Goal: Task Accomplishment & Management: Complete application form

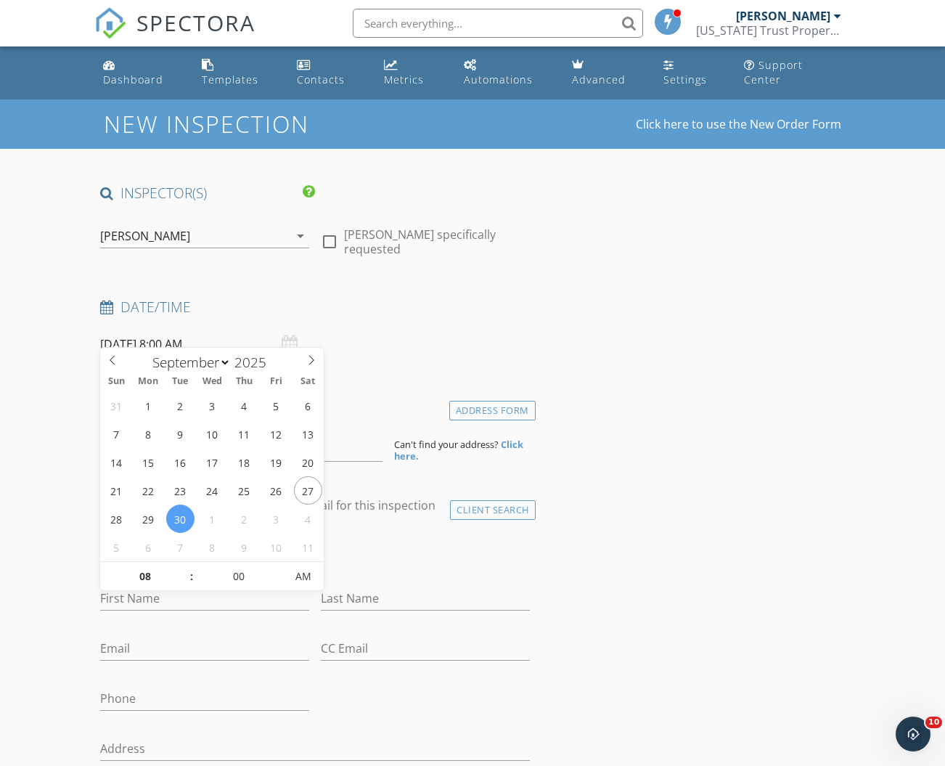
click at [184, 330] on input "[DATE] 8:00 AM" at bounding box center [204, 345] width 209 height 36
type input "[DATE] 9:00 AM"
type input "09"
drag, startPoint x: 186, startPoint y: 569, endPoint x: 223, endPoint y: 573, distance: 37.3
click at [186, 569] on span at bounding box center [184, 569] width 10 height 15
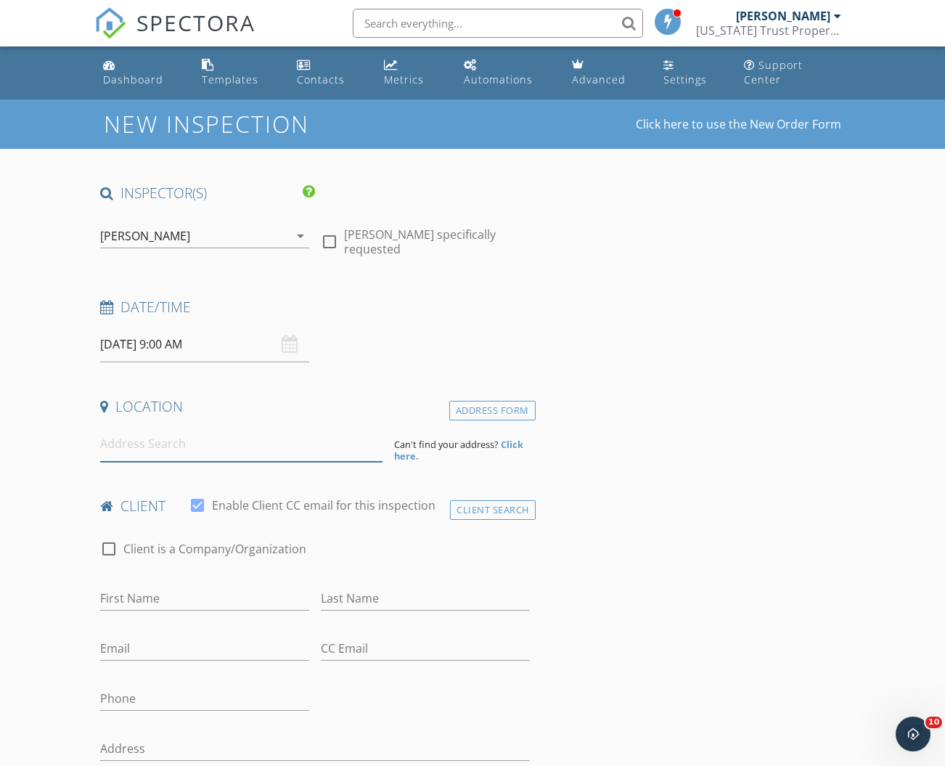
click at [173, 428] on input at bounding box center [241, 444] width 282 height 36
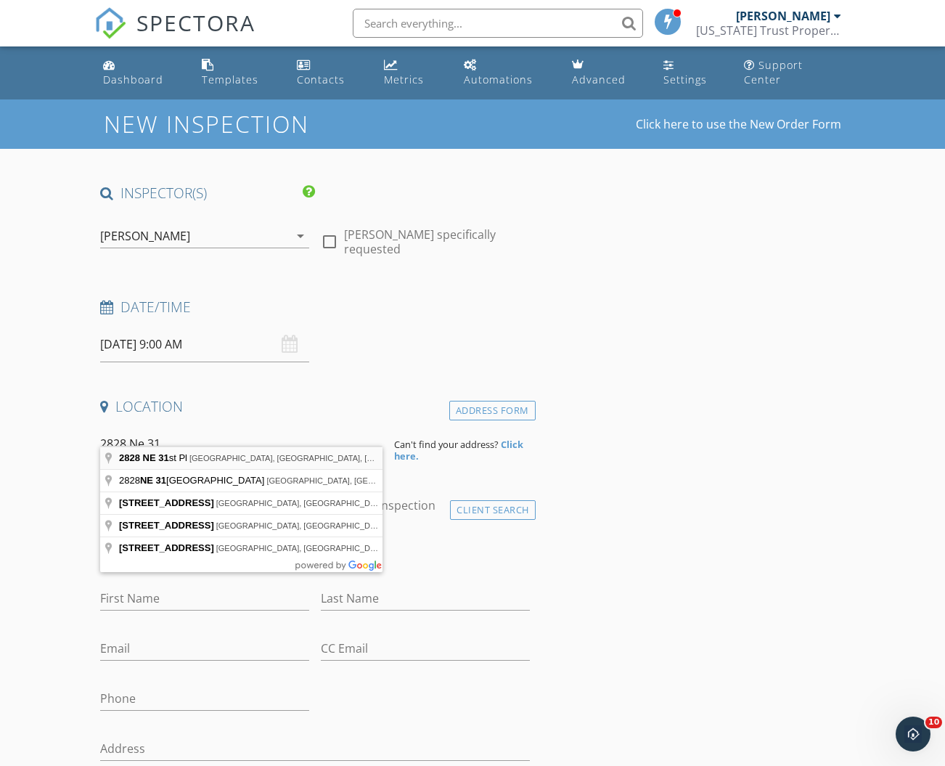
type input "2828 NE 31st Pl, Ocala, FL, USA"
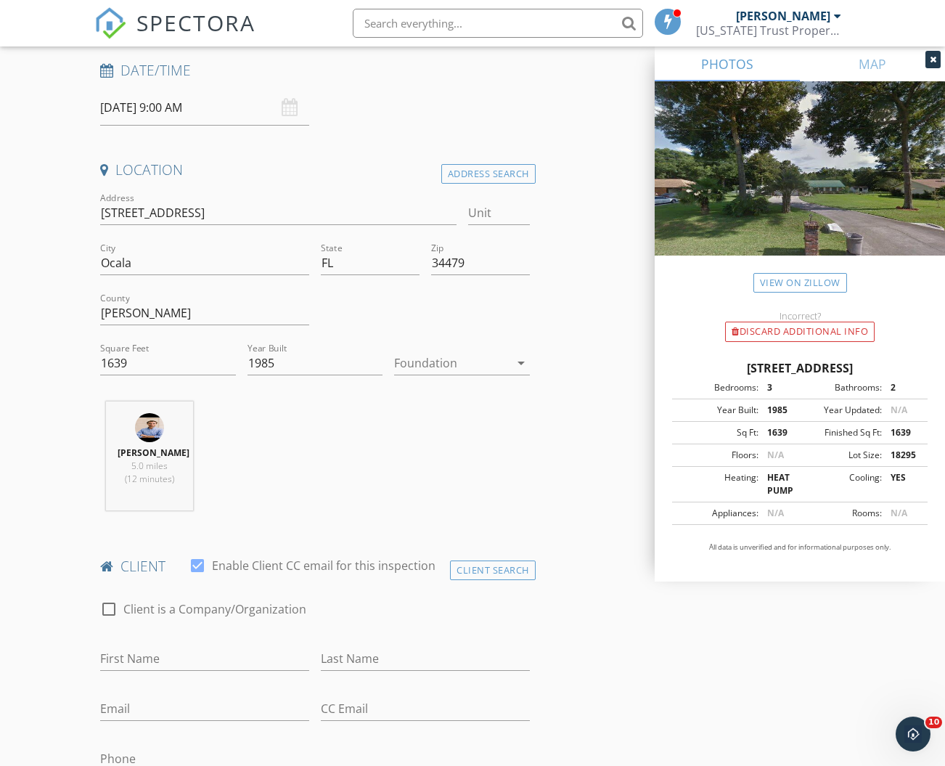
scroll to position [330, 0]
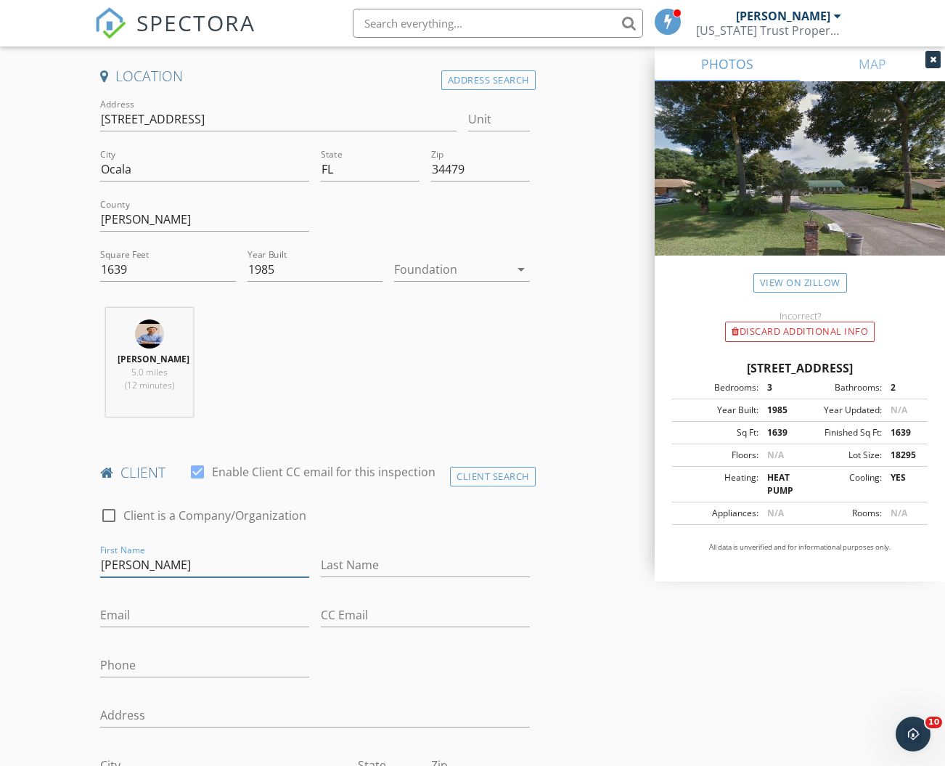
type input "Dorene"
type input "Miranda"
type input "[EMAIL_ADDRESS][DOMAIN_NAME]"
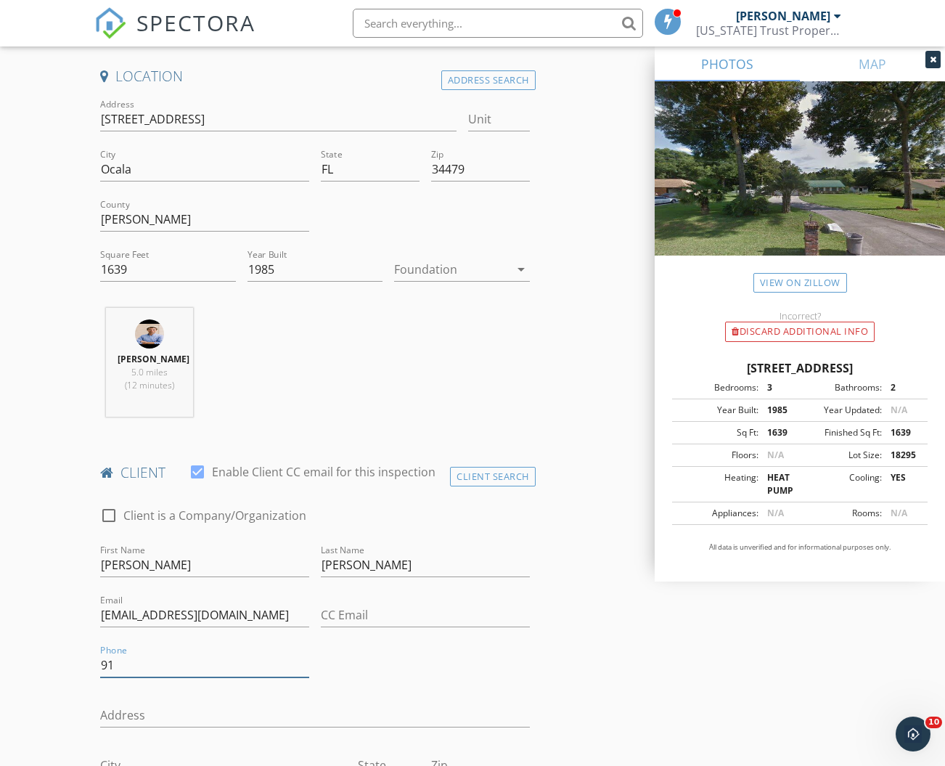
type input "9"
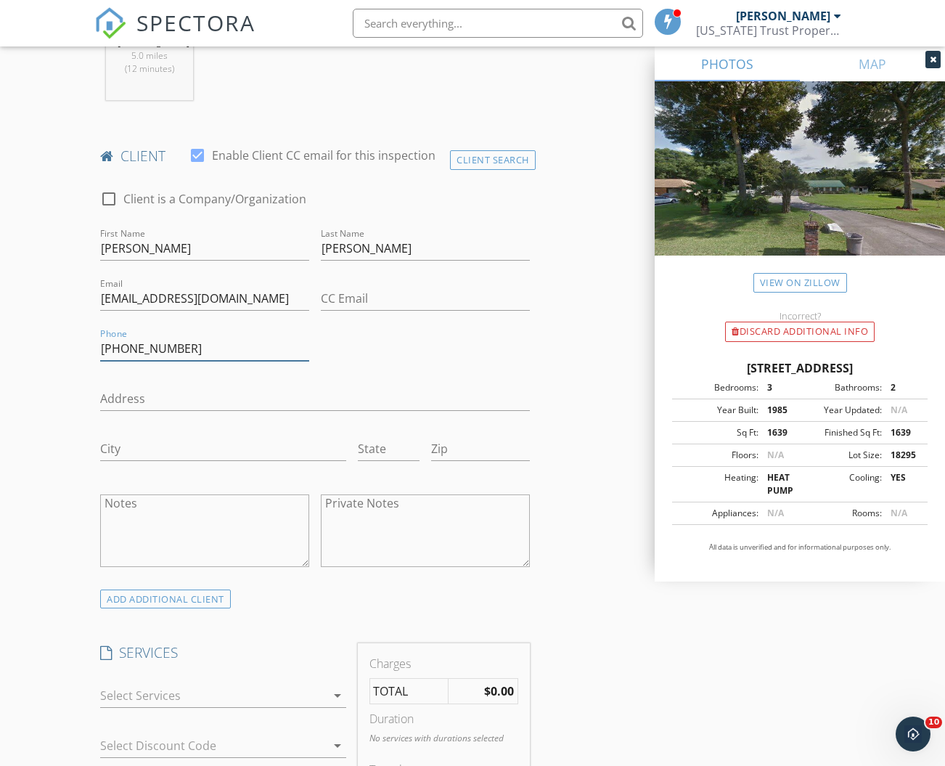
scroll to position [694, 0]
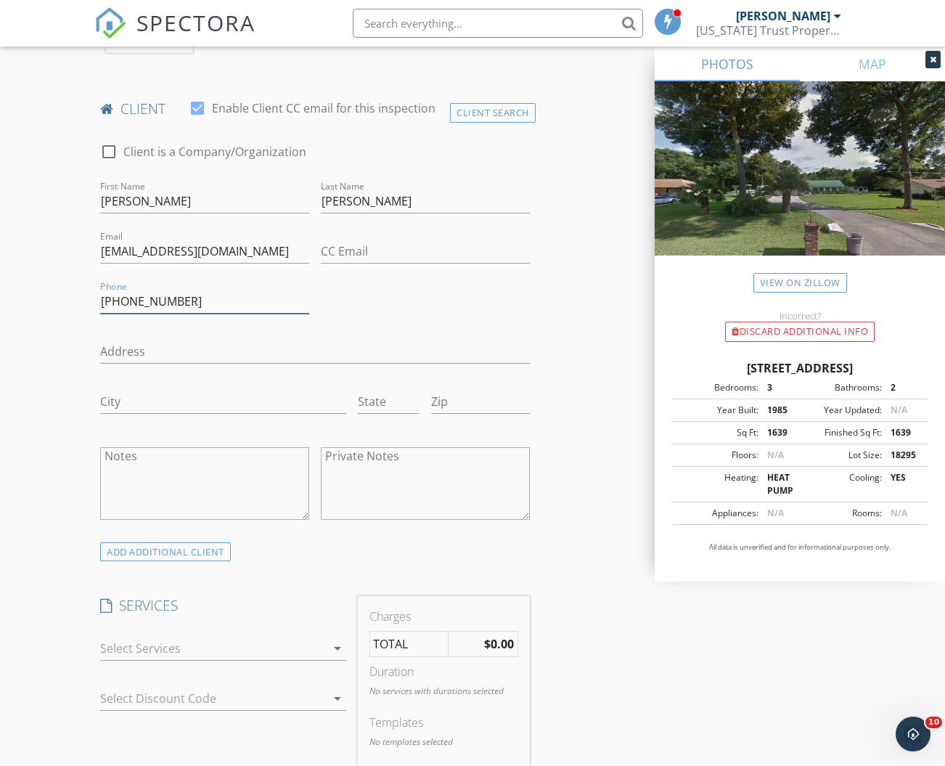
type input "508-269-9646"
click at [311, 640] on div at bounding box center [212, 648] width 225 height 23
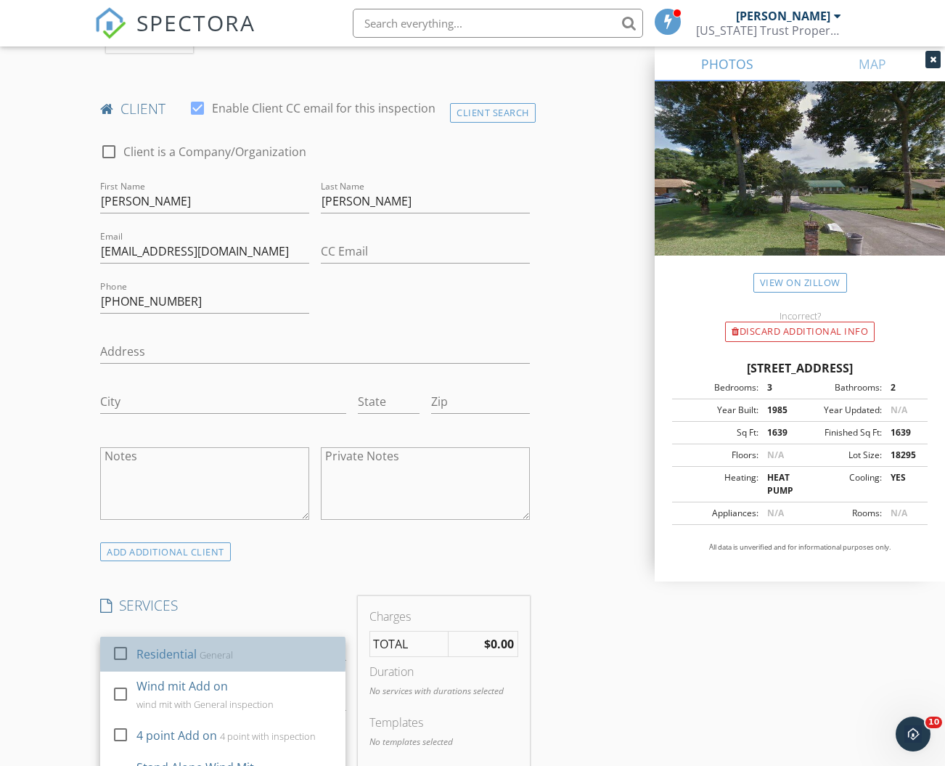
click at [308, 639] on div "Residential General" at bounding box center [235, 653] width 198 height 29
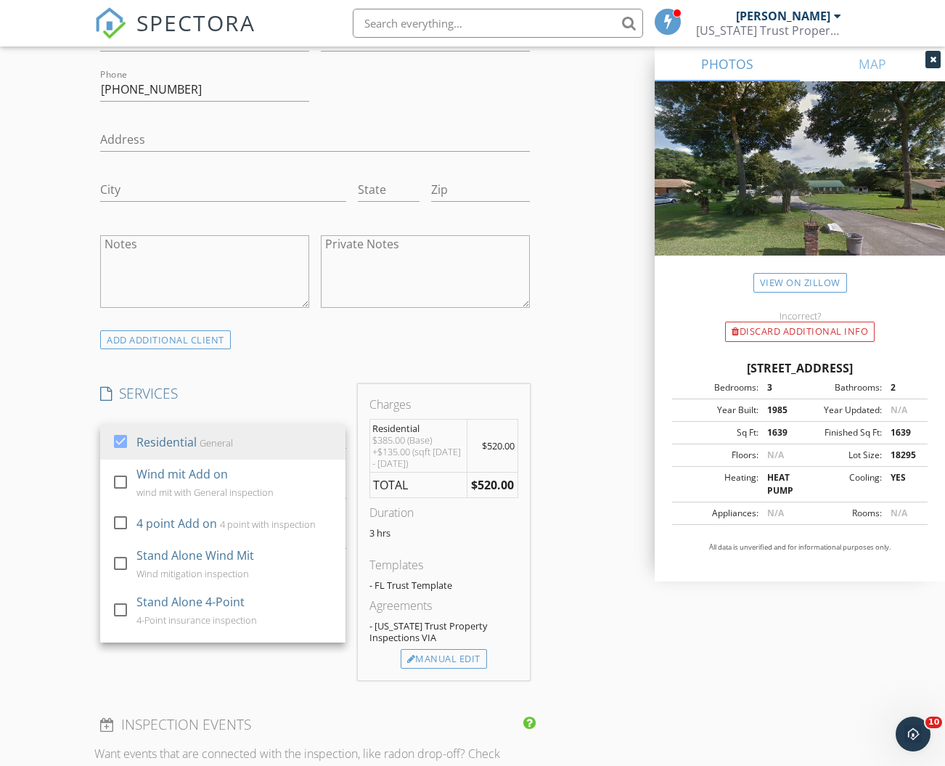
click at [565, 573] on div "INSPECTOR(S) check_box David Leard PRIMARY David Leard arrow_drop_down check_bo…" at bounding box center [472, 533] width 756 height 2511
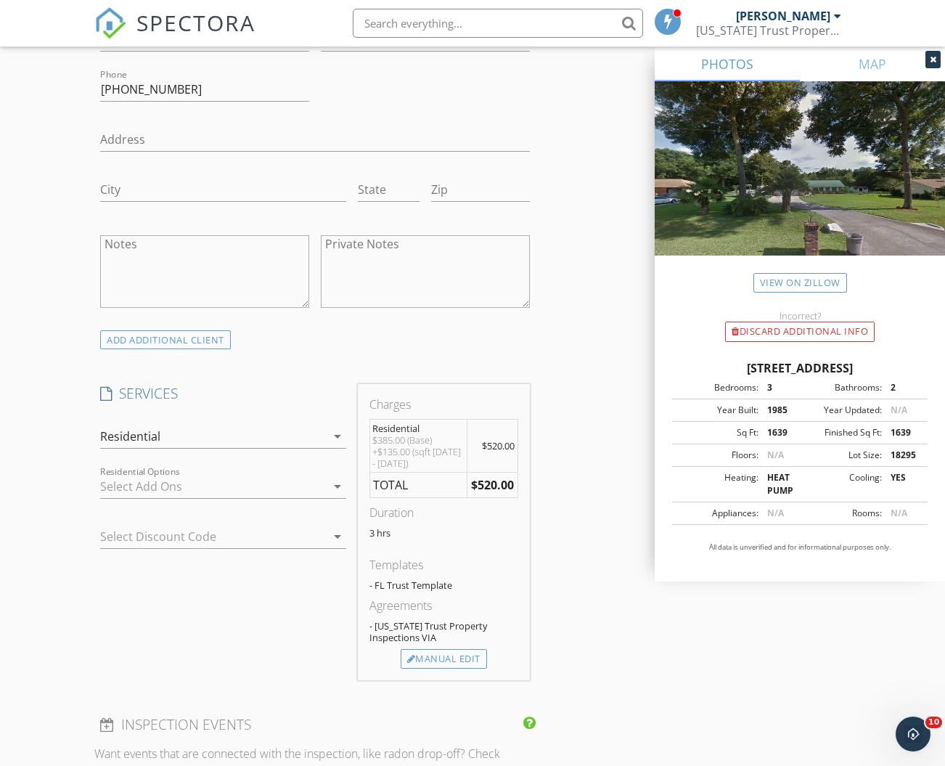
scroll to position [905, 0]
click at [234, 483] on div "Residential Options arrow_drop_down" at bounding box center [222, 494] width 245 height 38
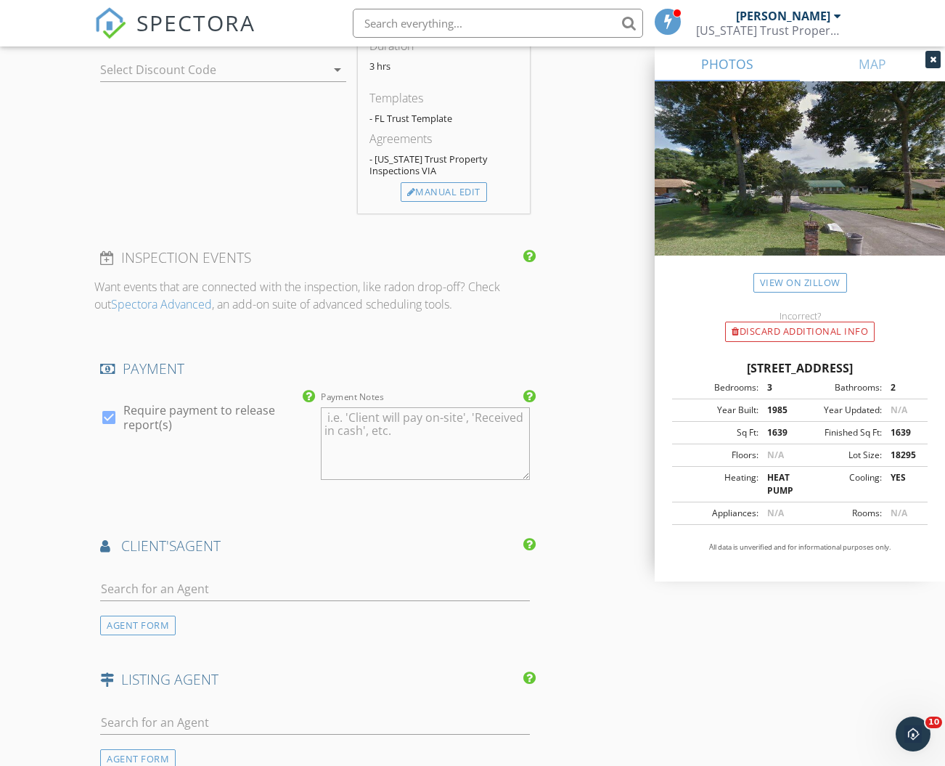
scroll to position [1373, 0]
click at [191, 576] on input "text" at bounding box center [315, 588] width 430 height 24
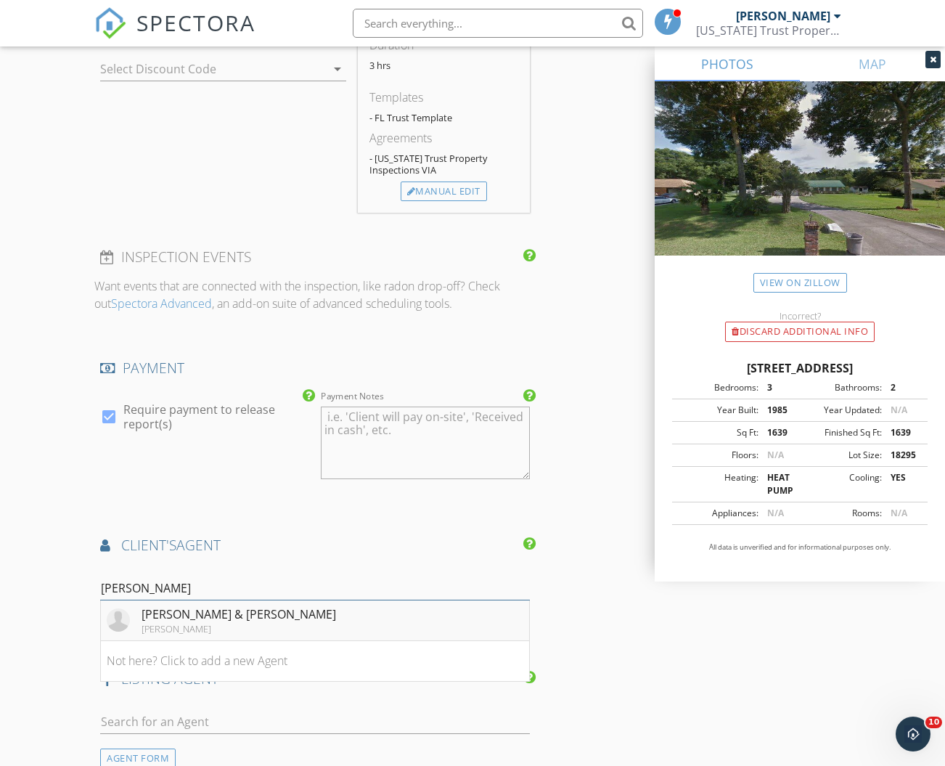
type input "Lauren K"
click at [197, 605] on div "Doug & Lauren Kidd" at bounding box center [239, 613] width 195 height 17
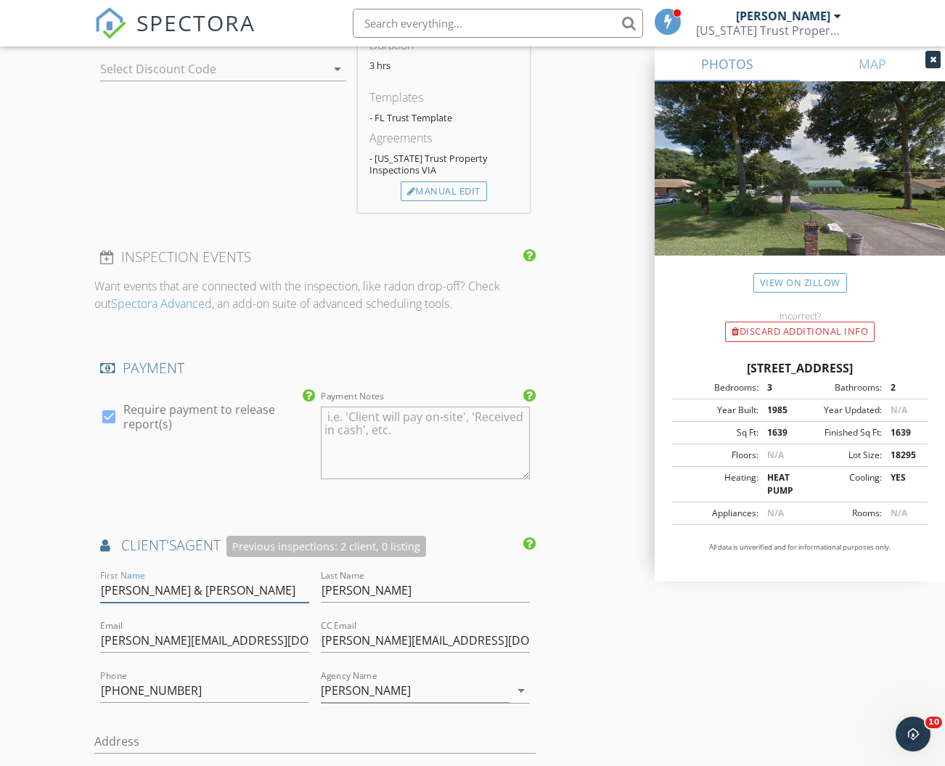
drag, startPoint x: 141, startPoint y: 573, endPoint x: 88, endPoint y: 568, distance: 53.3
click at [88, 568] on div "New Inspection Click here to use the New Order Form INSPECTOR(S) check_box Davi…" at bounding box center [472, 256] width 945 height 3061
type input "Lauren"
drag, startPoint x: 262, startPoint y: 628, endPoint x: 53, endPoint y: 619, distance: 209.2
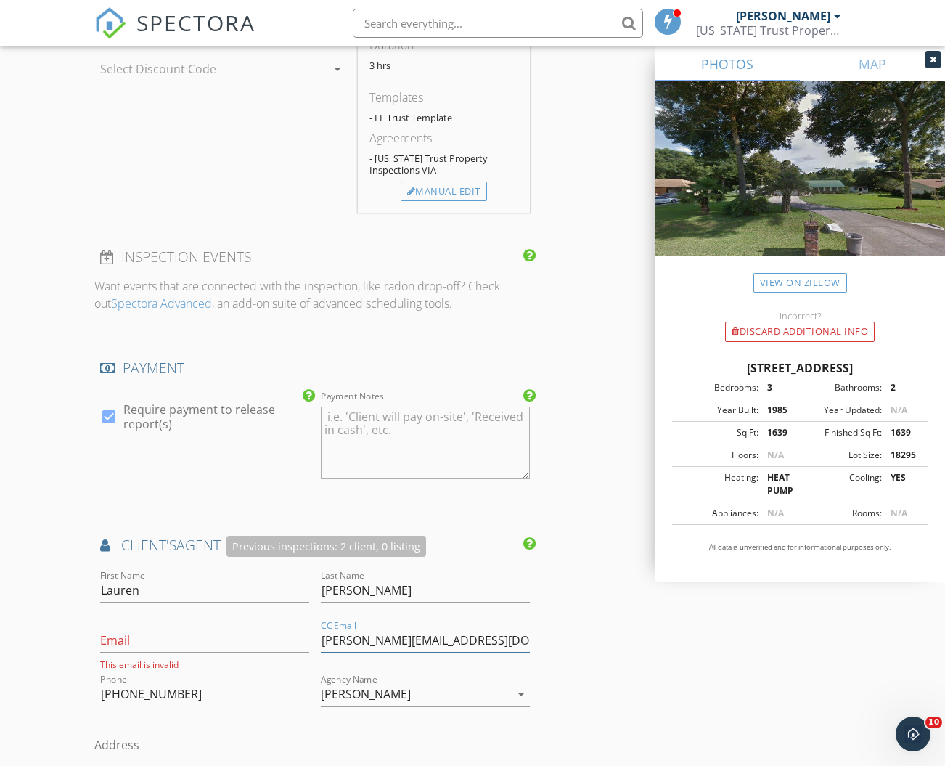
drag, startPoint x: 479, startPoint y: 625, endPoint x: 321, endPoint y: 621, distance: 158.3
drag, startPoint x: 204, startPoint y: 681, endPoint x: 96, endPoint y: 671, distance: 108.6
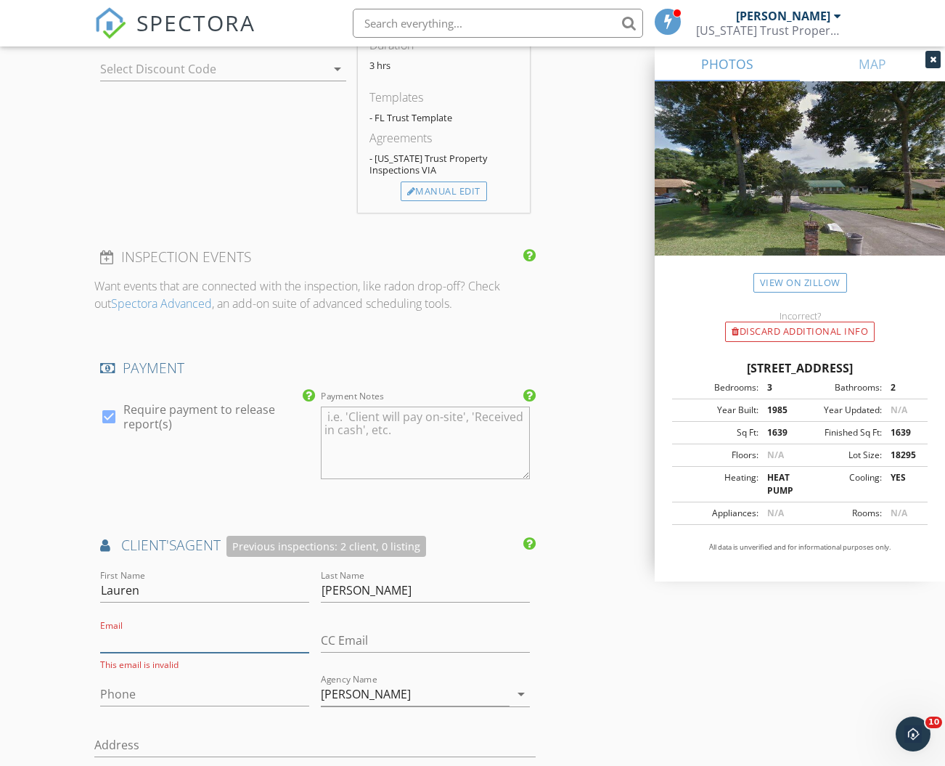
click at [123, 629] on input "Email" at bounding box center [204, 641] width 209 height 24
type input "Lauren_Kidd@Kw.com"
click at [120, 679] on input "Phone" at bounding box center [204, 691] width 209 height 24
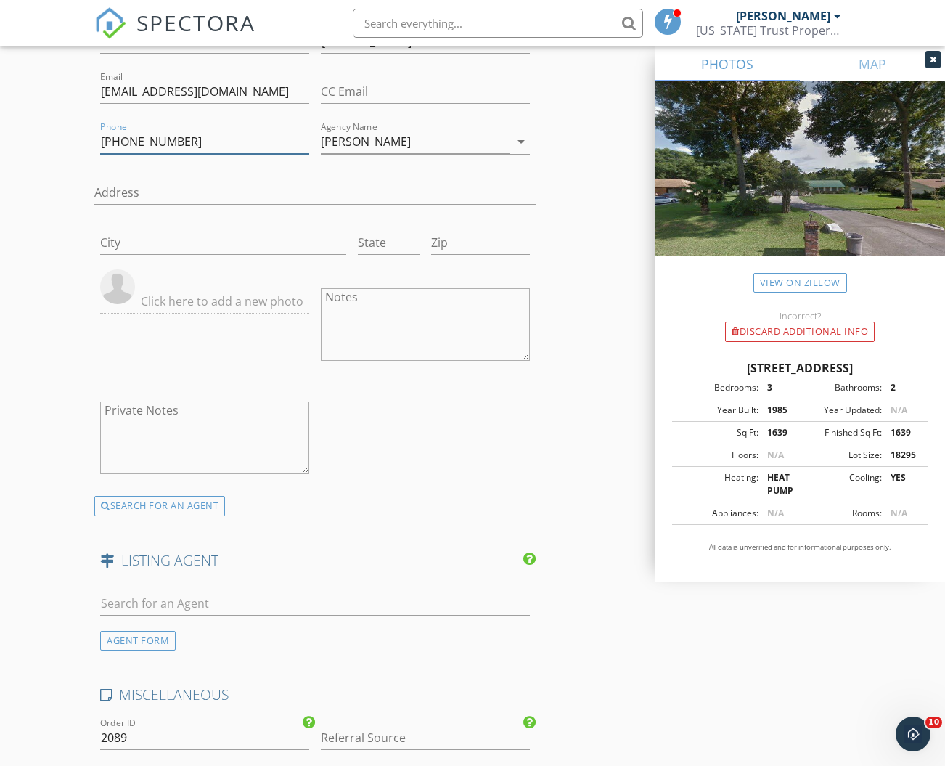
scroll to position [2051, 0]
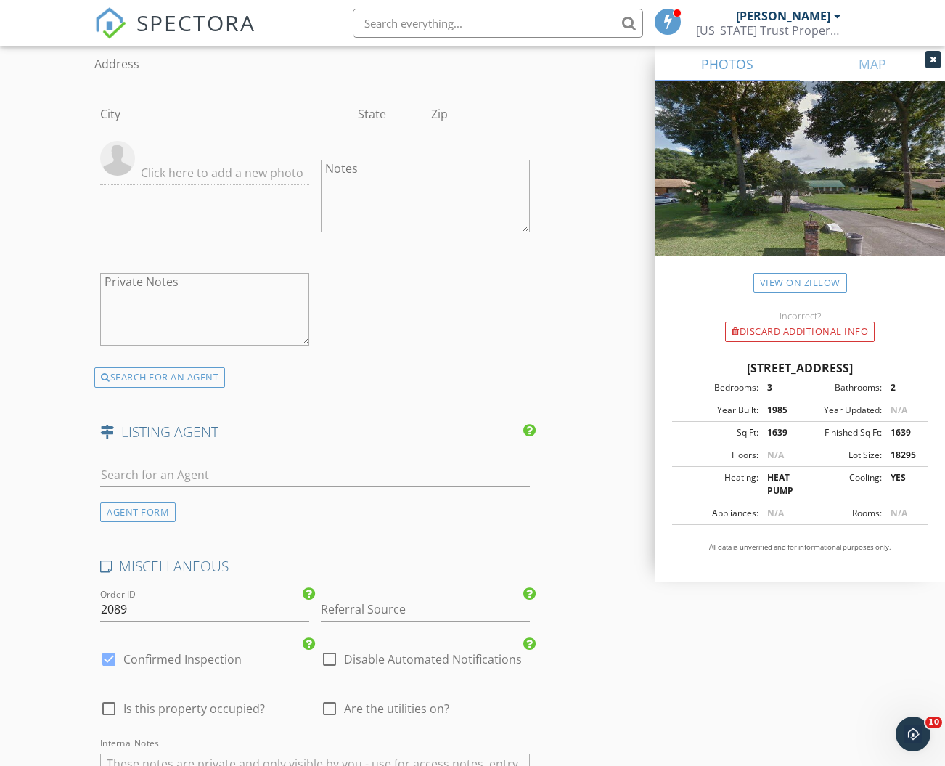
type input "910-409-3212"
click at [325, 696] on div at bounding box center [329, 708] width 25 height 25
checkbox input "true"
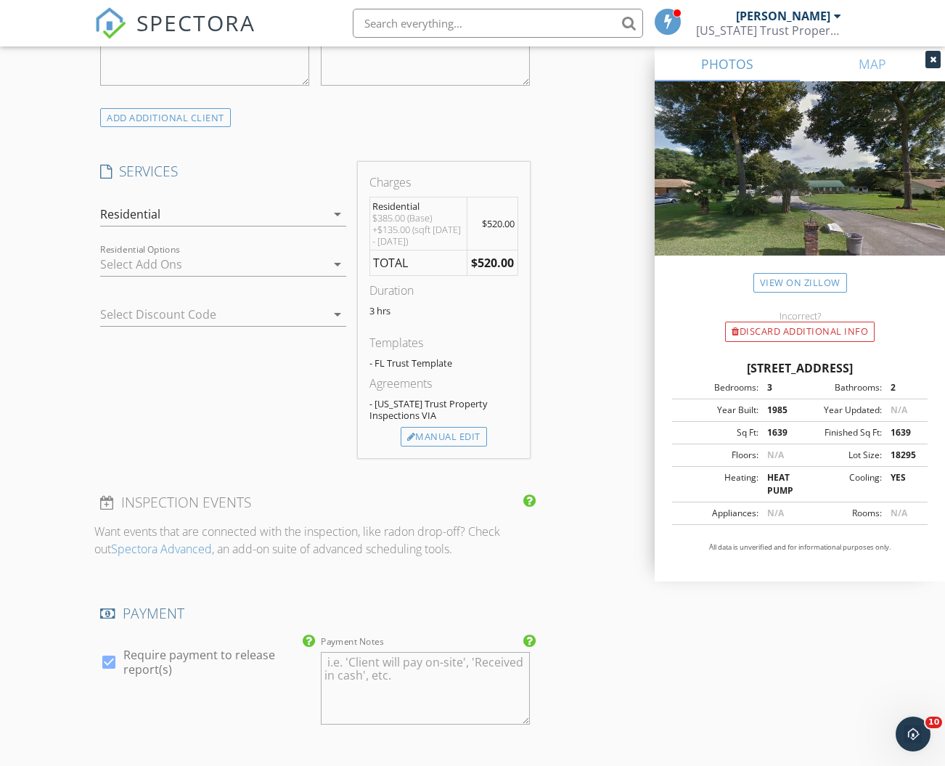
scroll to position [1072, 0]
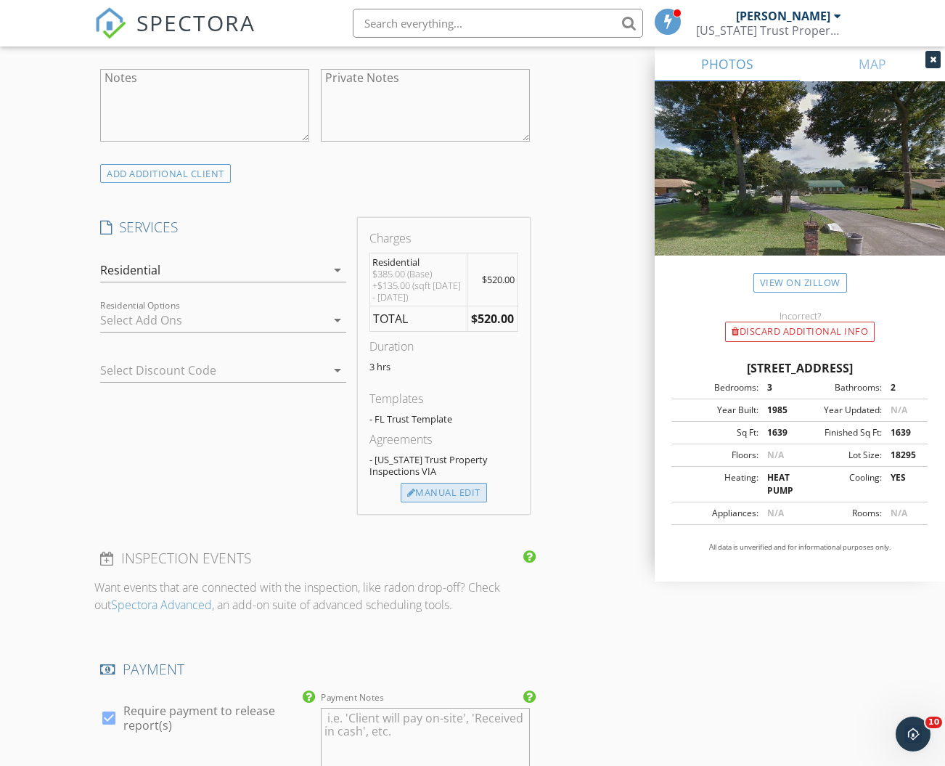
click at [410, 488] on div at bounding box center [411, 492] width 9 height 9
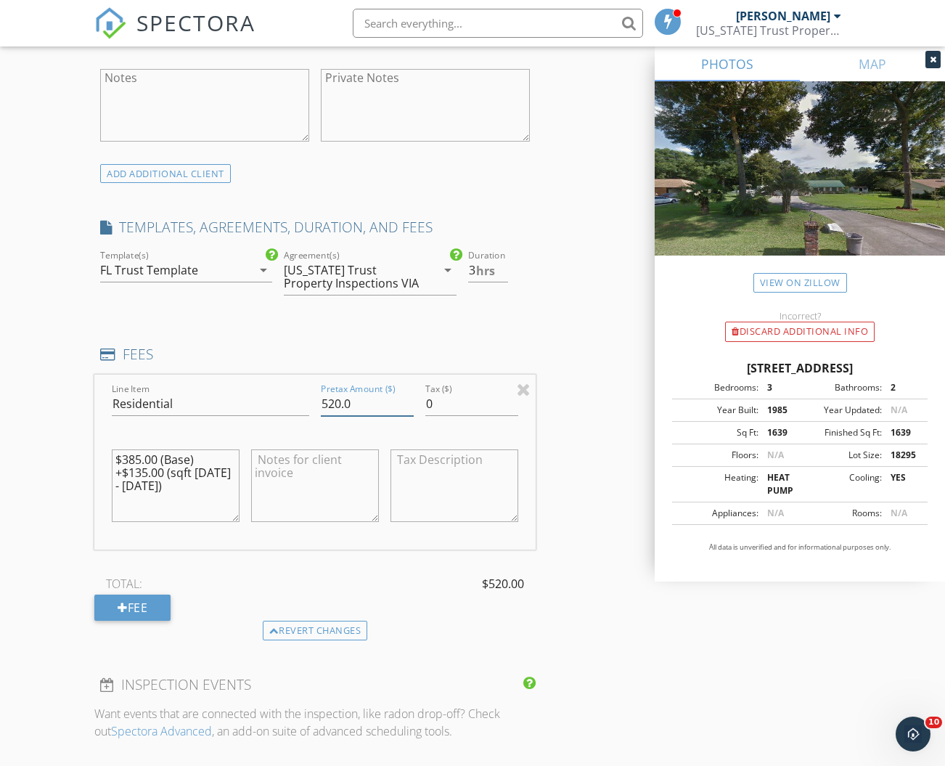
drag, startPoint x: 353, startPoint y: 386, endPoint x: 316, endPoint y: 386, distance: 37.0
click at [316, 386] on div "Pretax Amount ($) 520.0" at bounding box center [367, 405] width 105 height 50
type input "495"
click at [584, 556] on div "INSPECTOR(S) check_box David Leard PRIMARY David Leard arrow_drop_down check_bo…" at bounding box center [472, 646] width 756 height 3068
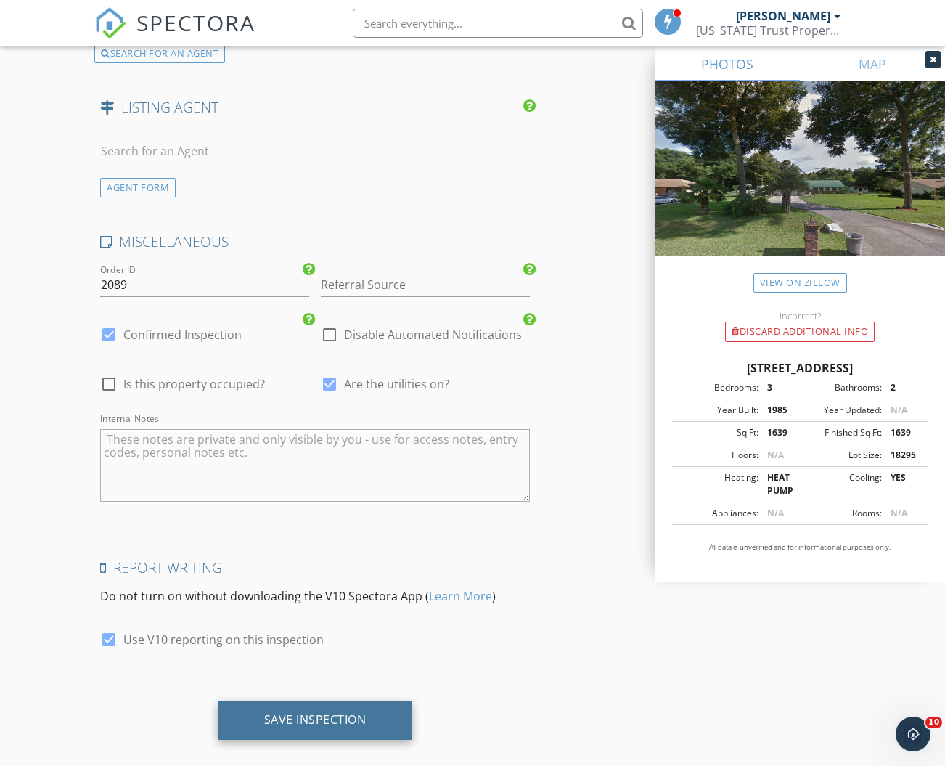
scroll to position [2500, 0]
click at [332, 708] on div "Save Inspection" at bounding box center [315, 721] width 195 height 39
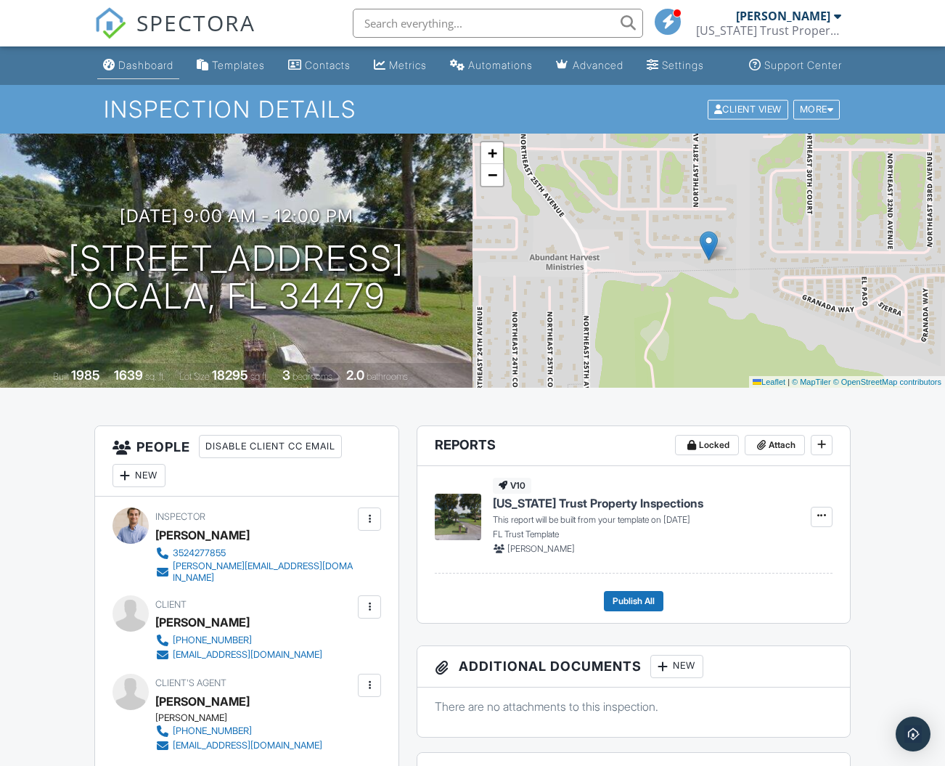
click at [132, 79] on link "Dashboard" at bounding box center [138, 65] width 82 height 27
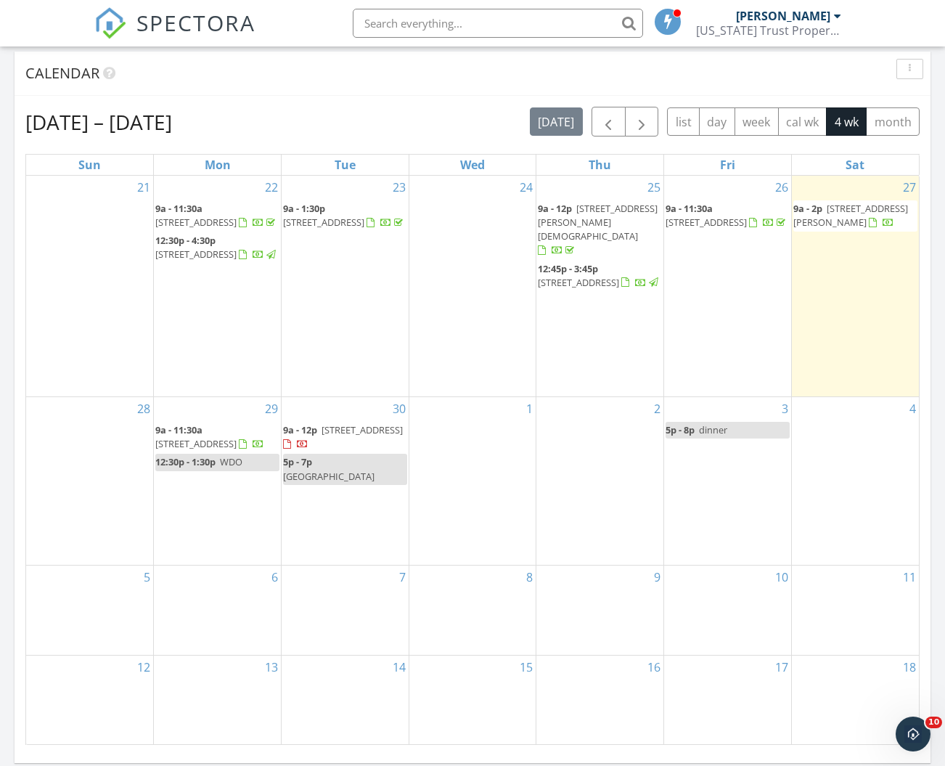
scroll to position [605, 0]
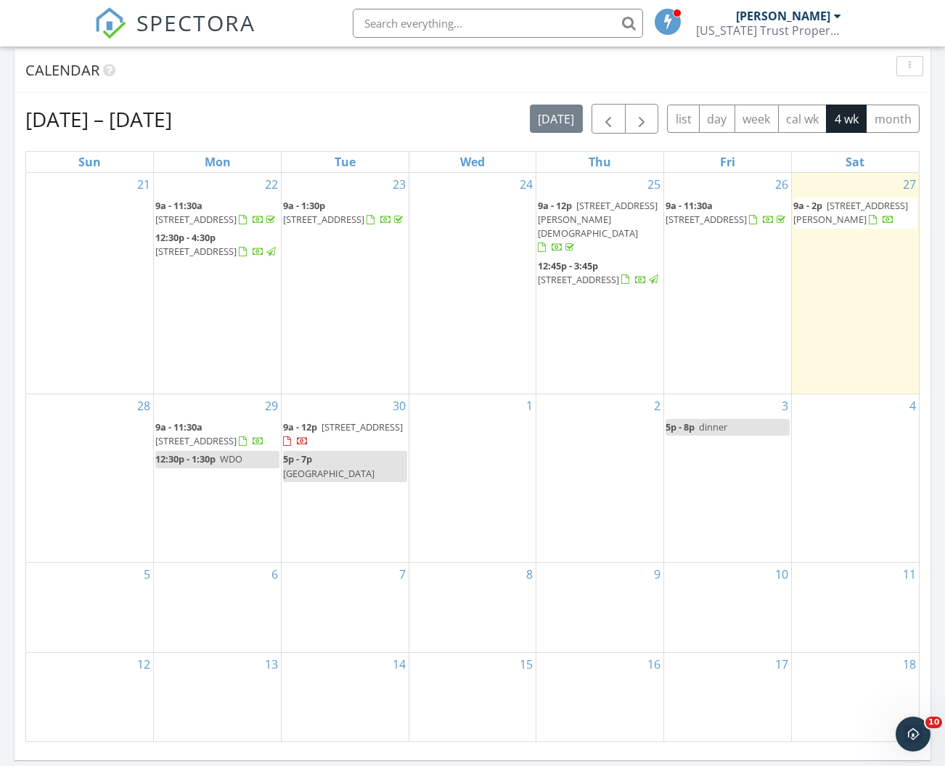
click at [465, 563] on div "8" at bounding box center [472, 607] width 127 height 89
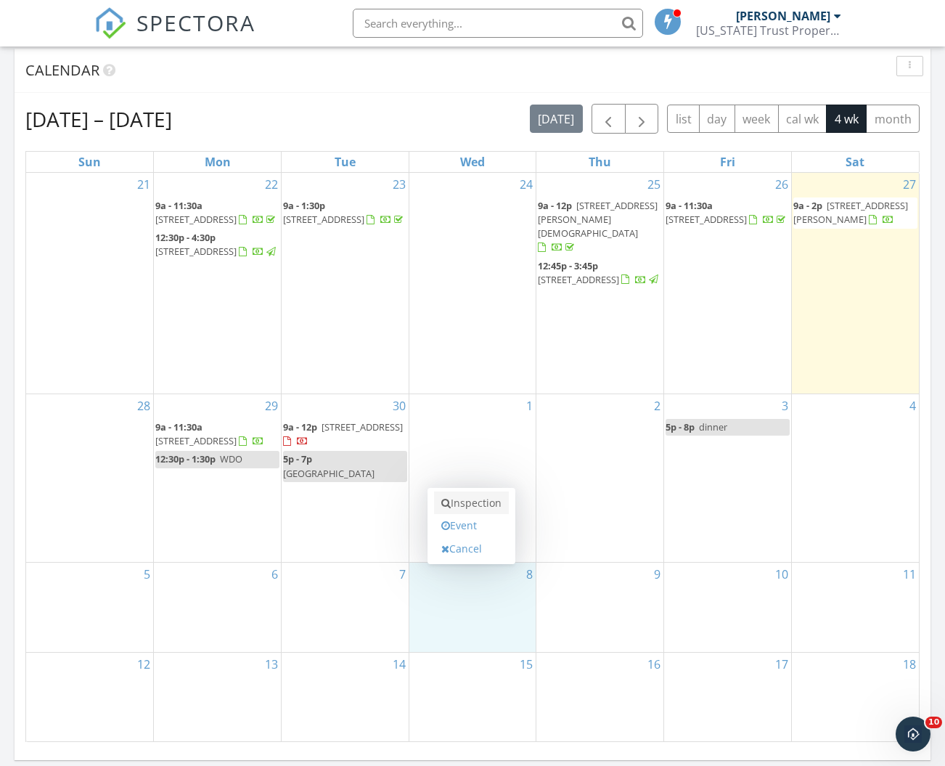
click at [471, 491] on link "Inspection" at bounding box center [471, 502] width 75 height 23
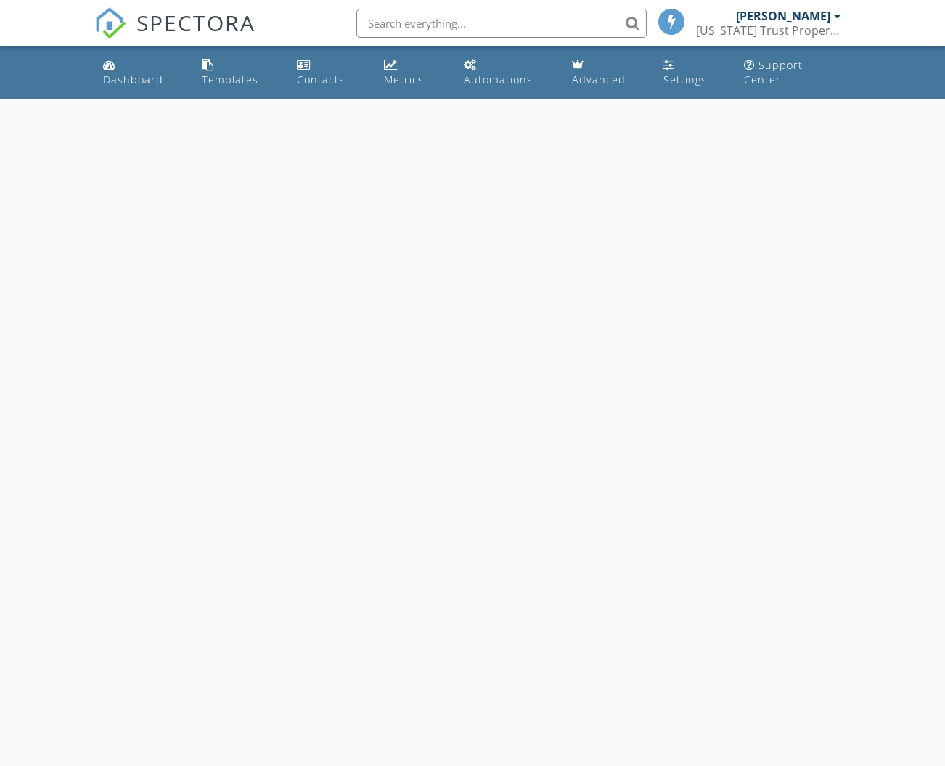
select select "9"
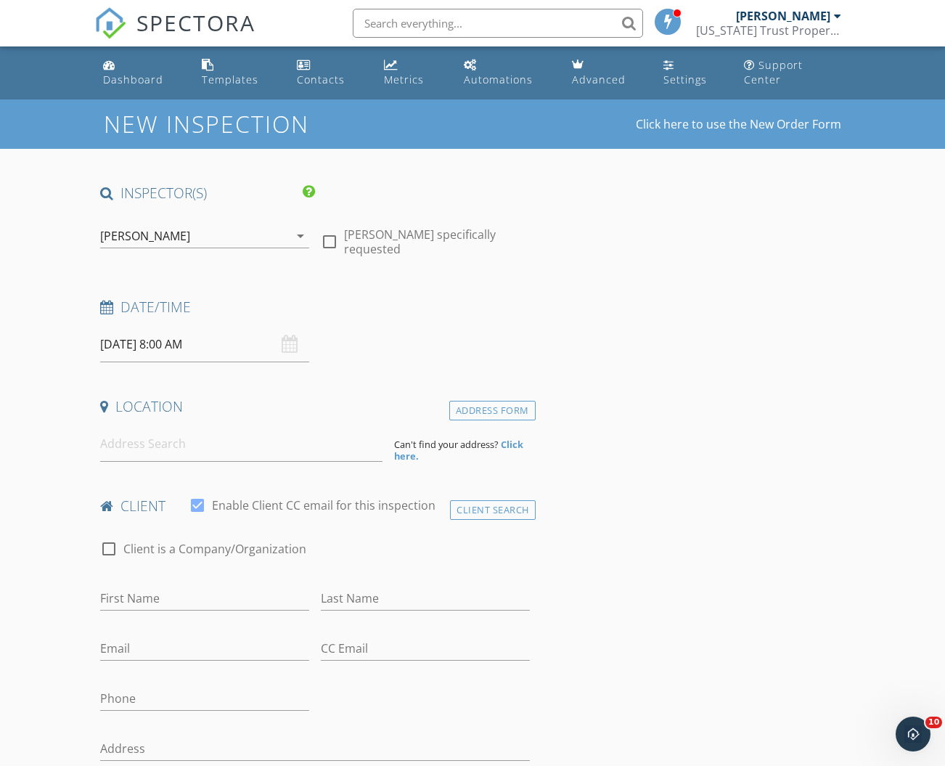
click at [185, 333] on input "10/08/2025 8:00 AM" at bounding box center [204, 345] width 209 height 36
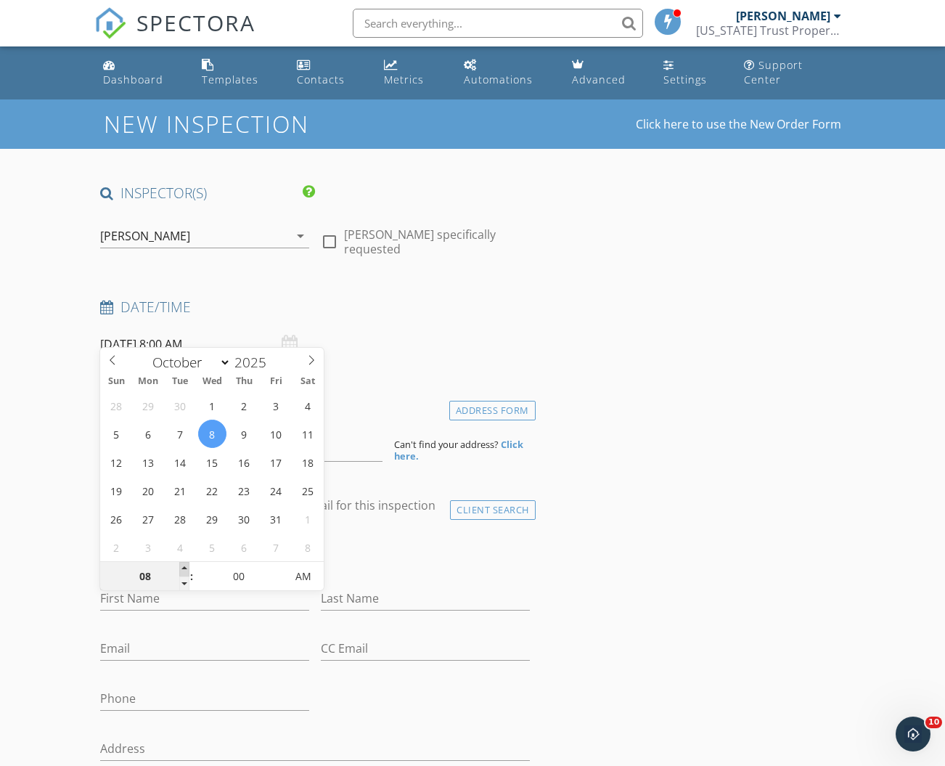
type input "09"
type input "10/08/2025 9:00 AM"
click at [184, 570] on span at bounding box center [184, 569] width 10 height 15
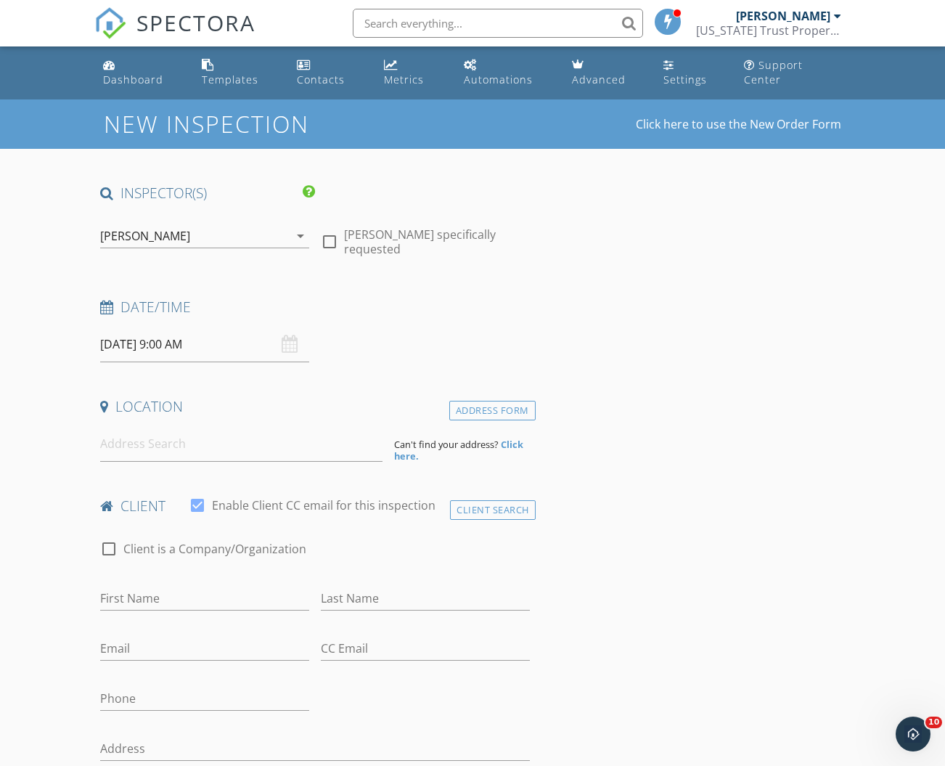
click at [163, 435] on input at bounding box center [241, 444] width 282 height 36
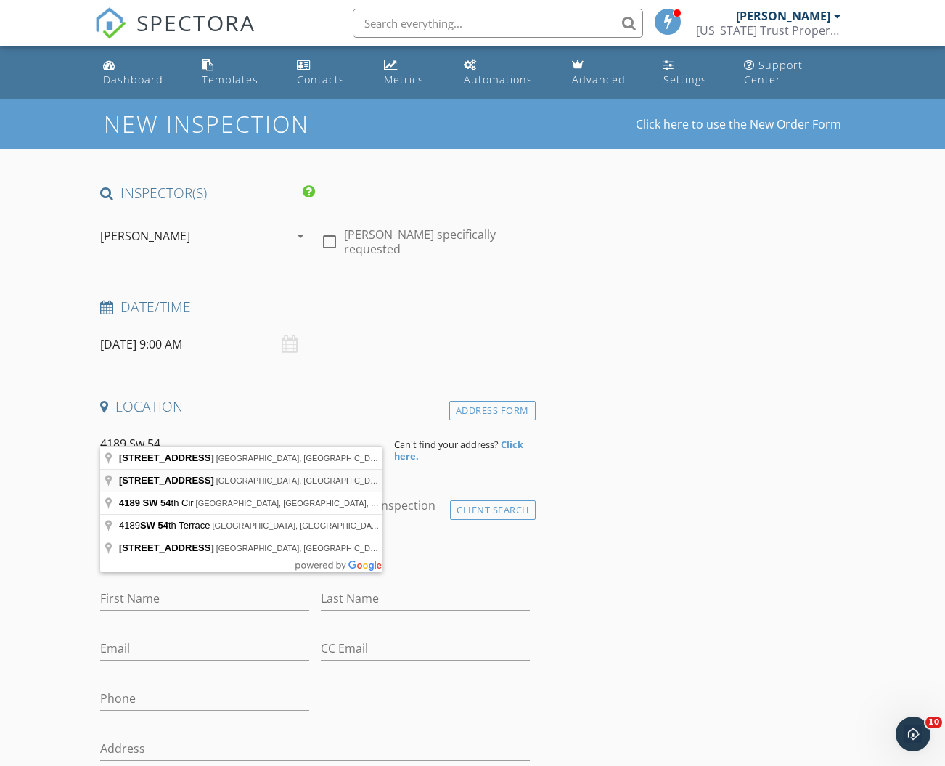
type input "4189 Southwest 54th Street Road, Ocala, FL, USA"
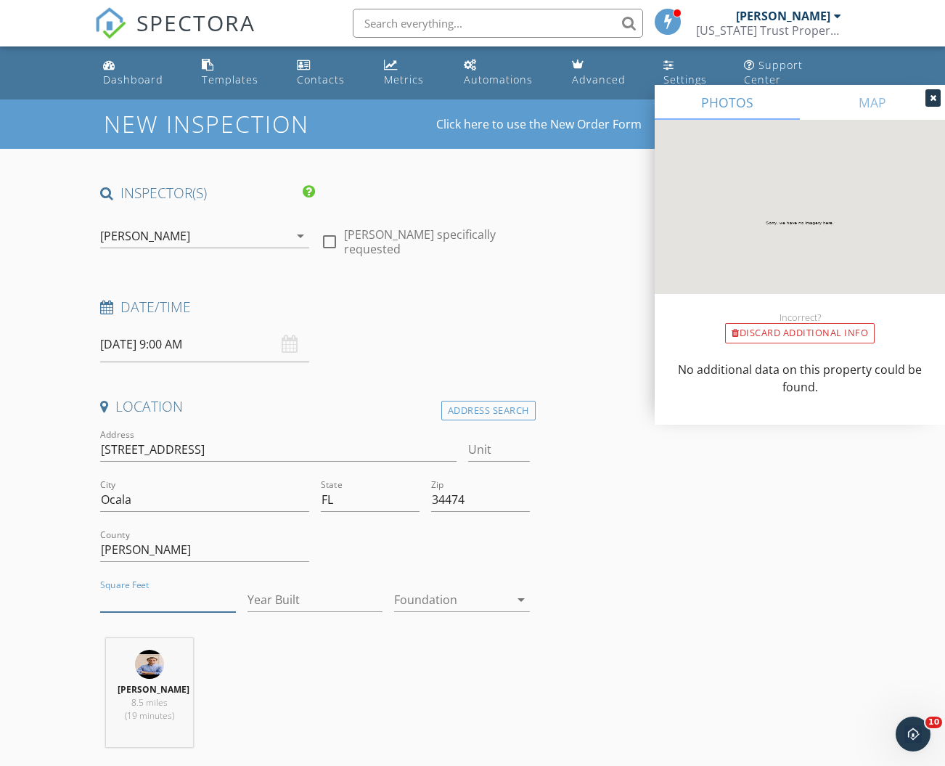
click at [165, 588] on input "Square Feet" at bounding box center [168, 600] width 136 height 24
type input "2756"
click at [278, 588] on input "Year Built" at bounding box center [316, 600] width 136 height 24
type input "2025"
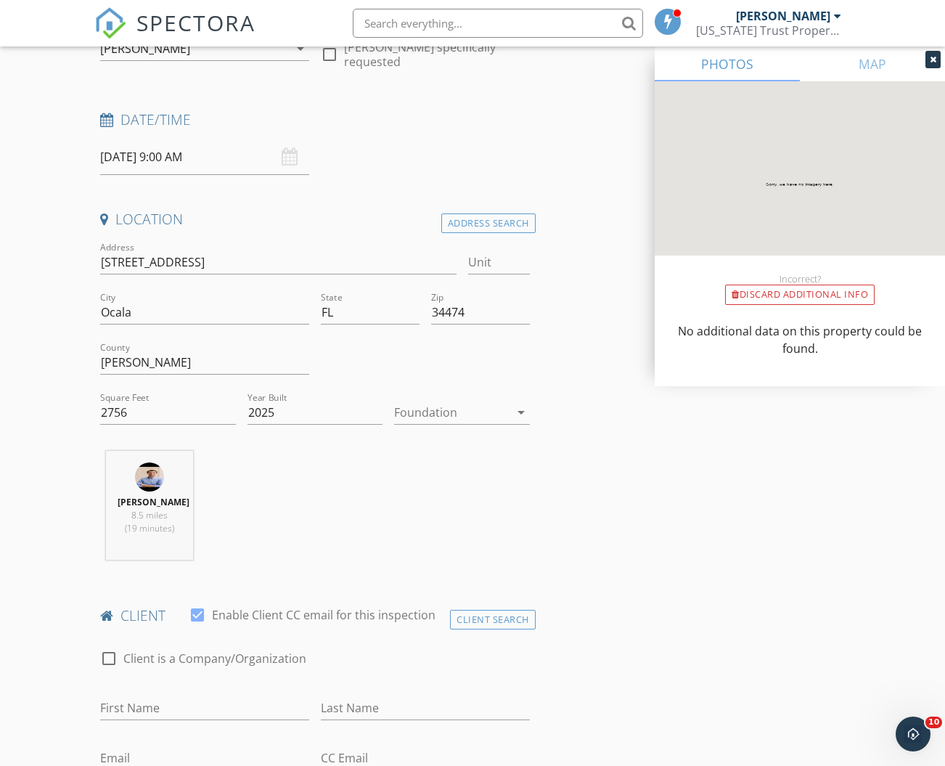
scroll to position [395, 0]
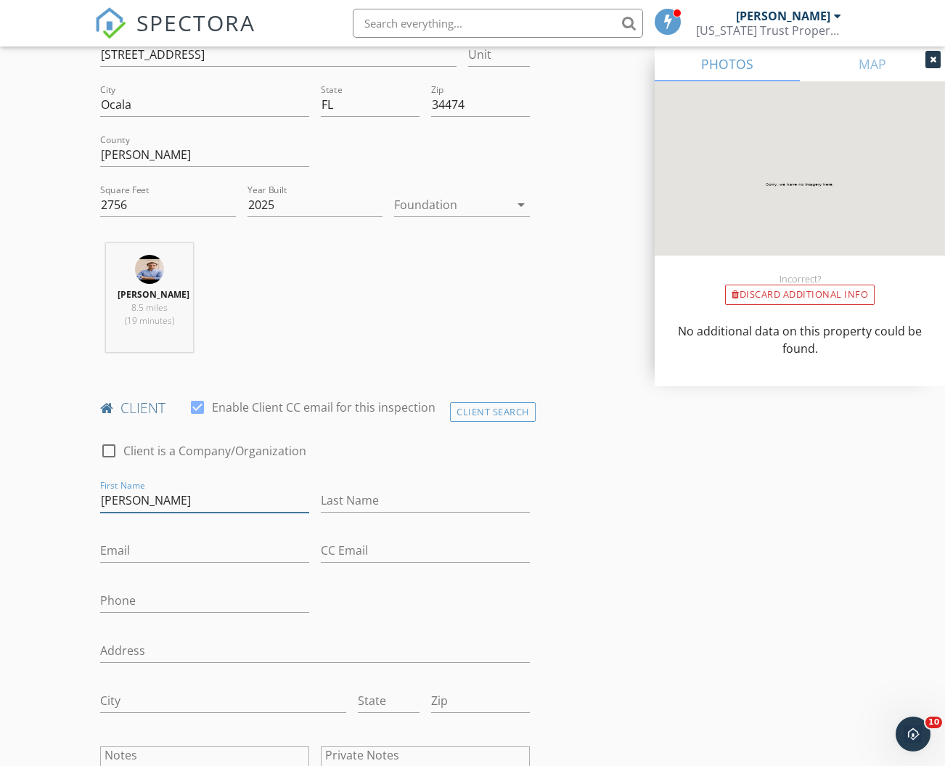
type input "Chris"
type input "Carrizzo"
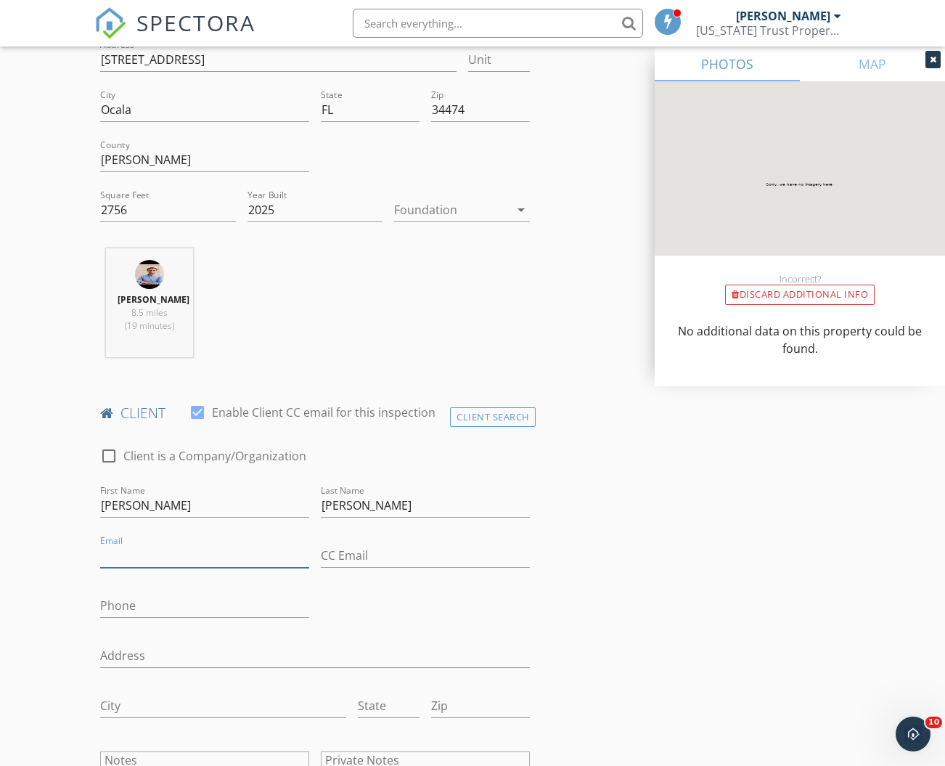
scroll to position [390, 0]
click at [140, 544] on input "Email" at bounding box center [204, 556] width 209 height 24
paste input "Carrizzochris1@gmail.com"
type input "Carrizzochris1@gmail.com"
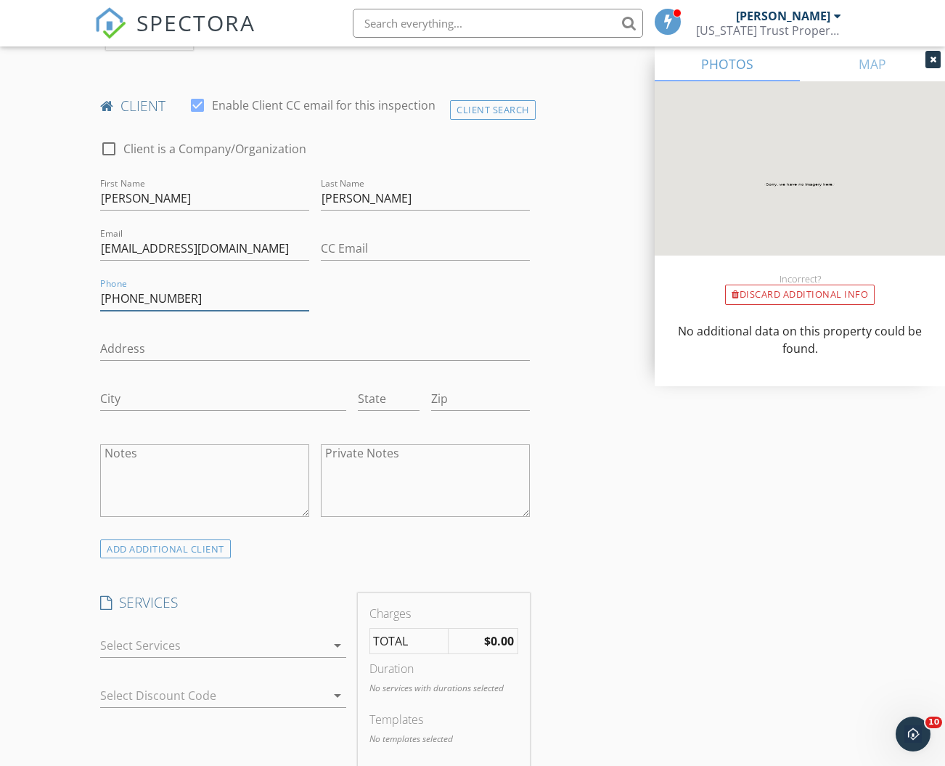
scroll to position [720, 0]
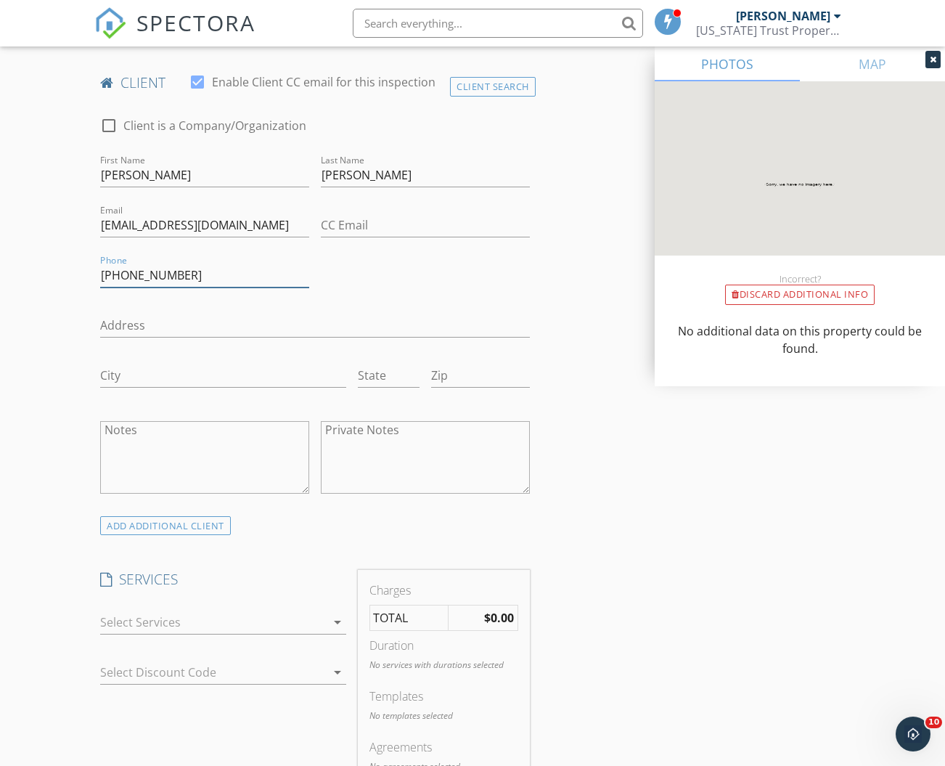
type input "352-857-9086"
click at [248, 614] on div at bounding box center [212, 621] width 225 height 23
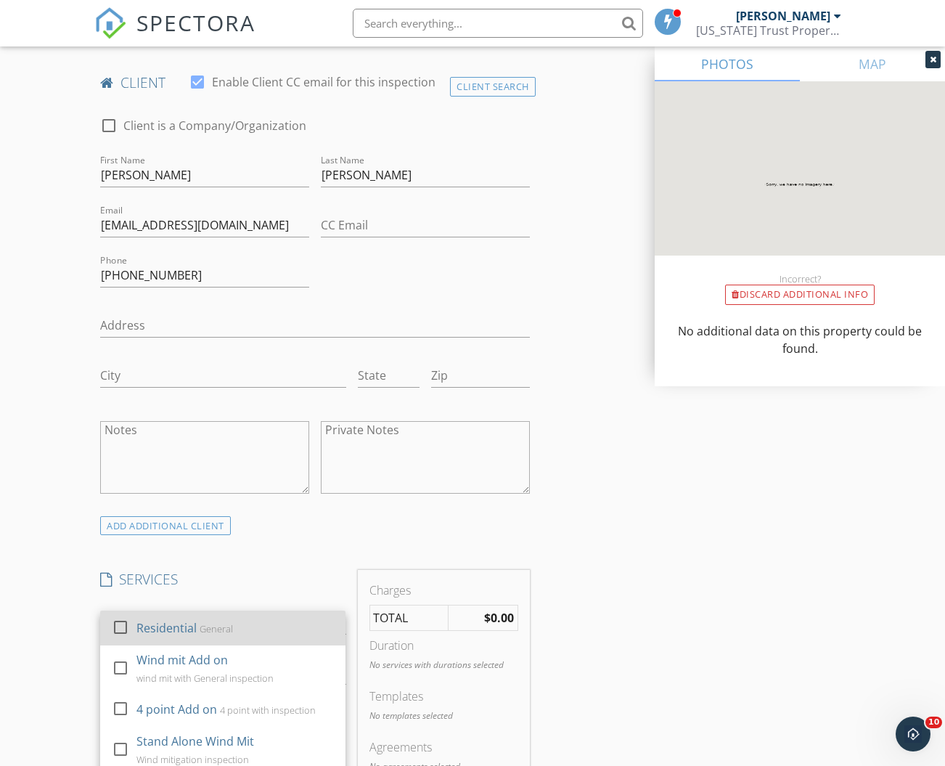
click at [248, 614] on div "Residential General" at bounding box center [235, 627] width 198 height 29
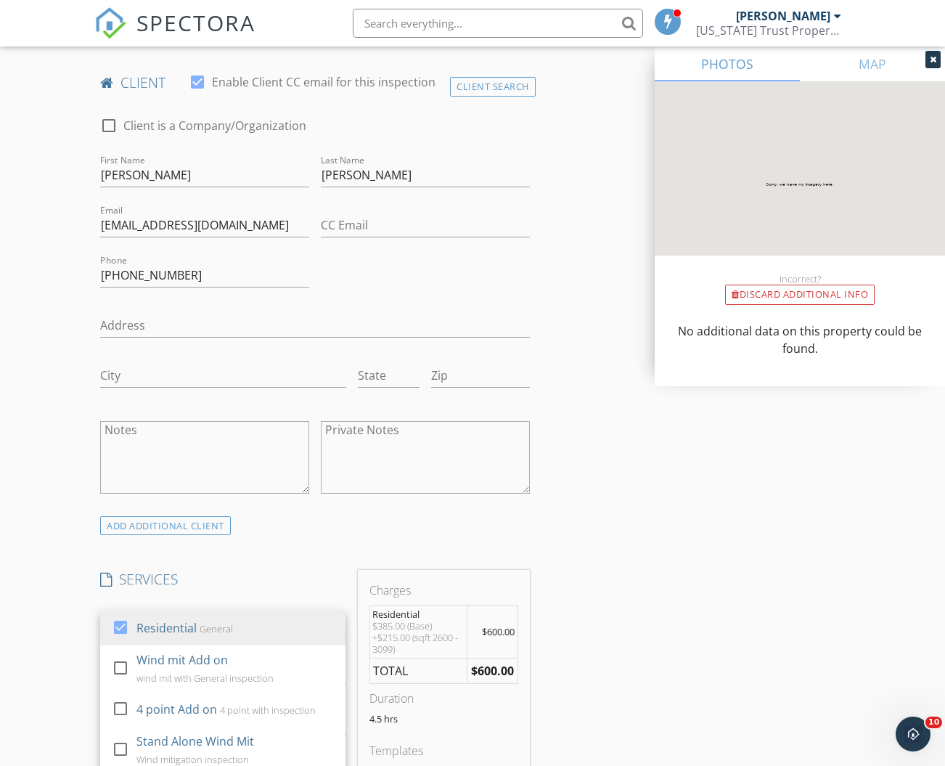
click at [586, 624] on div "INSPECTOR(S) check_box David Leard PRIMARY David Leard arrow_drop_down check_bo…" at bounding box center [472, 719] width 756 height 2511
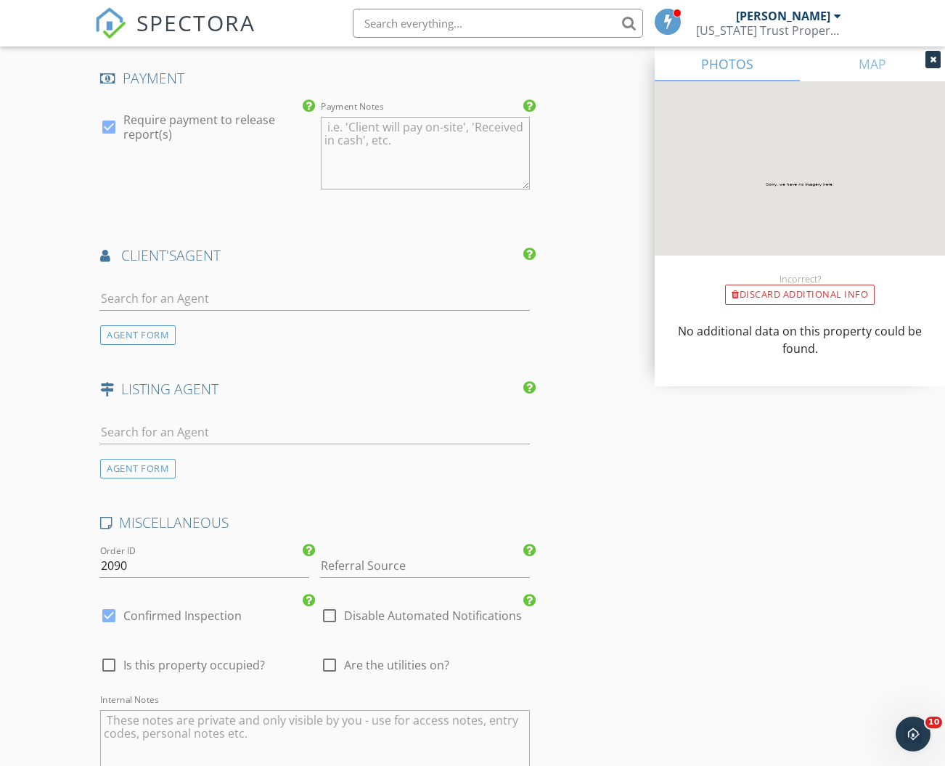
scroll to position [1829, 0]
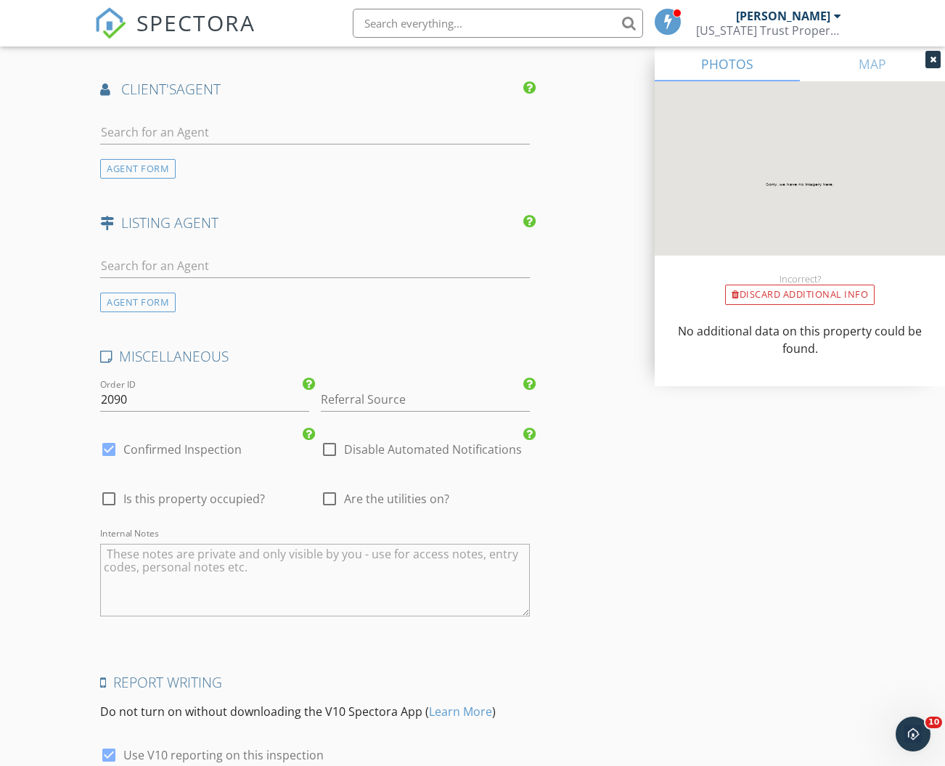
click at [323, 486] on div at bounding box center [329, 498] width 25 height 25
checkbox input "true"
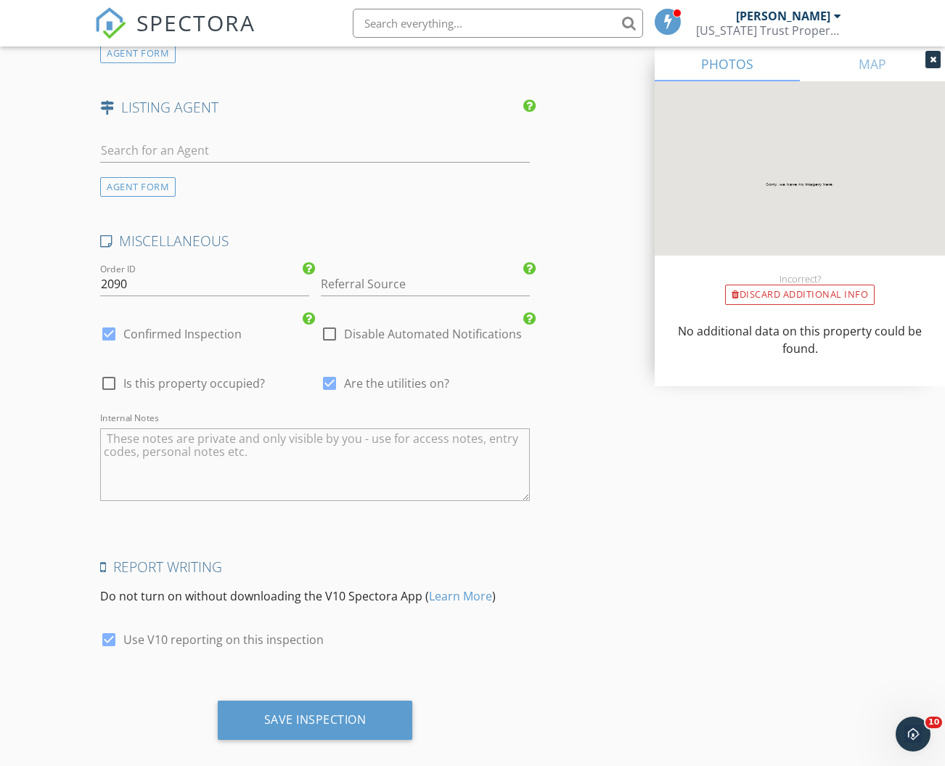
scroll to position [1943, 0]
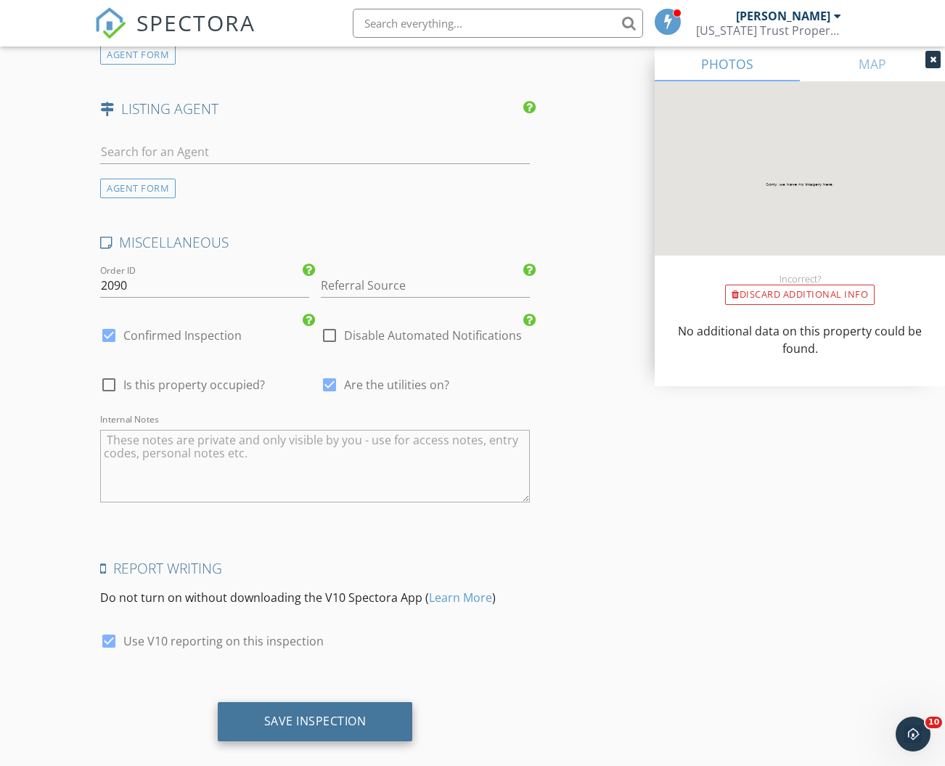
click at [335, 714] on div "Save Inspection" at bounding box center [315, 721] width 102 height 15
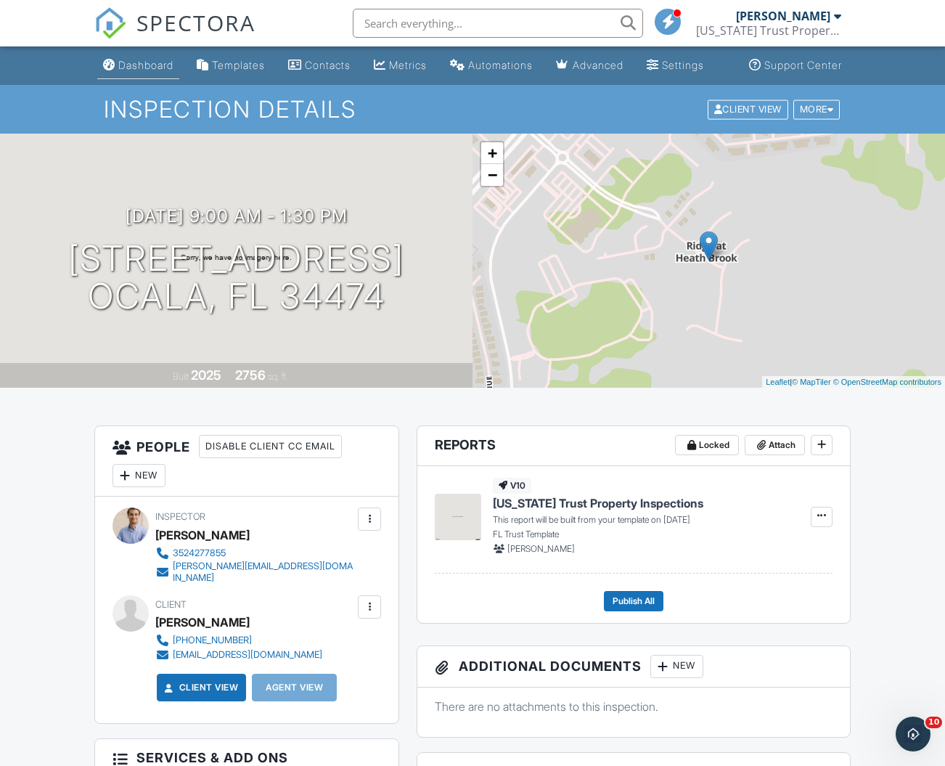
click at [147, 71] on div "Dashboard" at bounding box center [145, 65] width 55 height 12
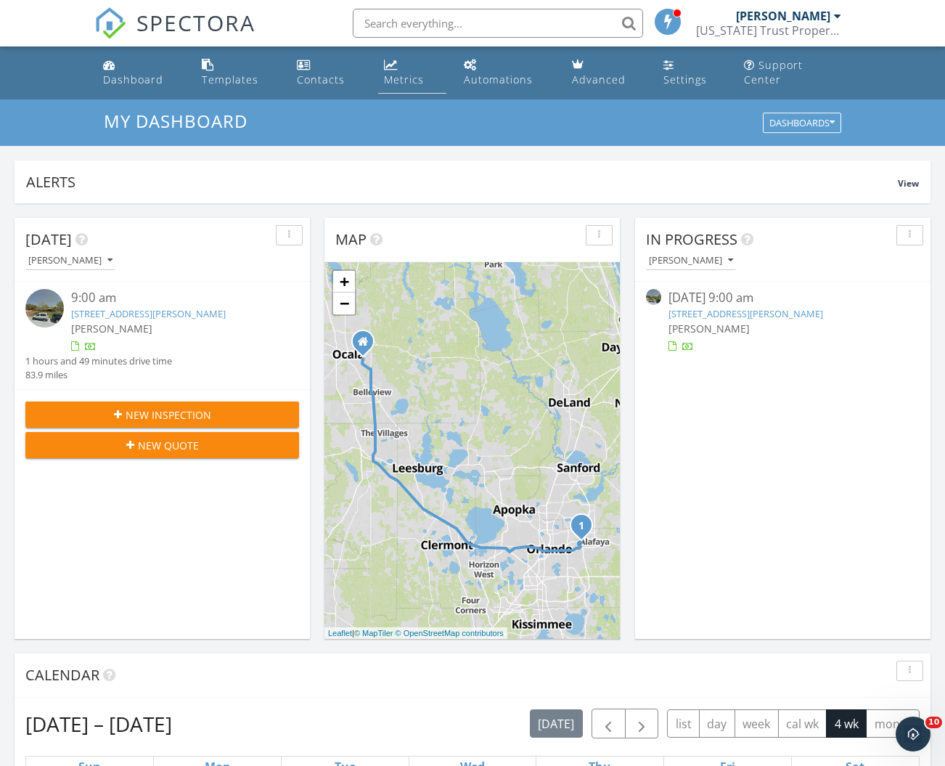
click at [406, 73] on div "Metrics" at bounding box center [404, 80] width 40 height 14
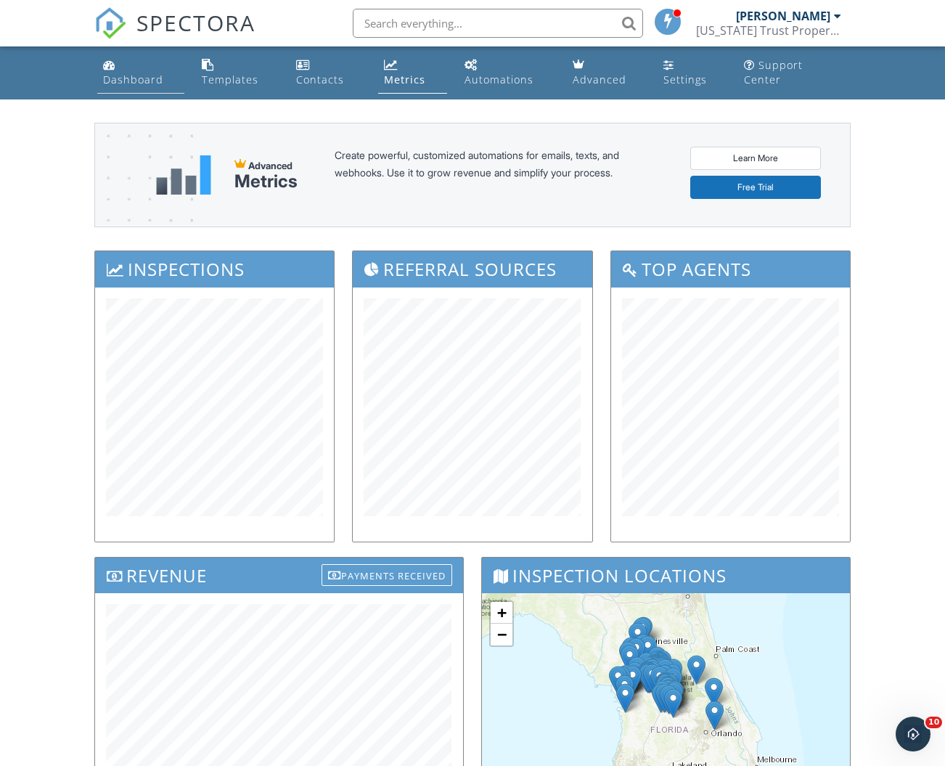
click at [140, 73] on div "Dashboard" at bounding box center [133, 80] width 60 height 14
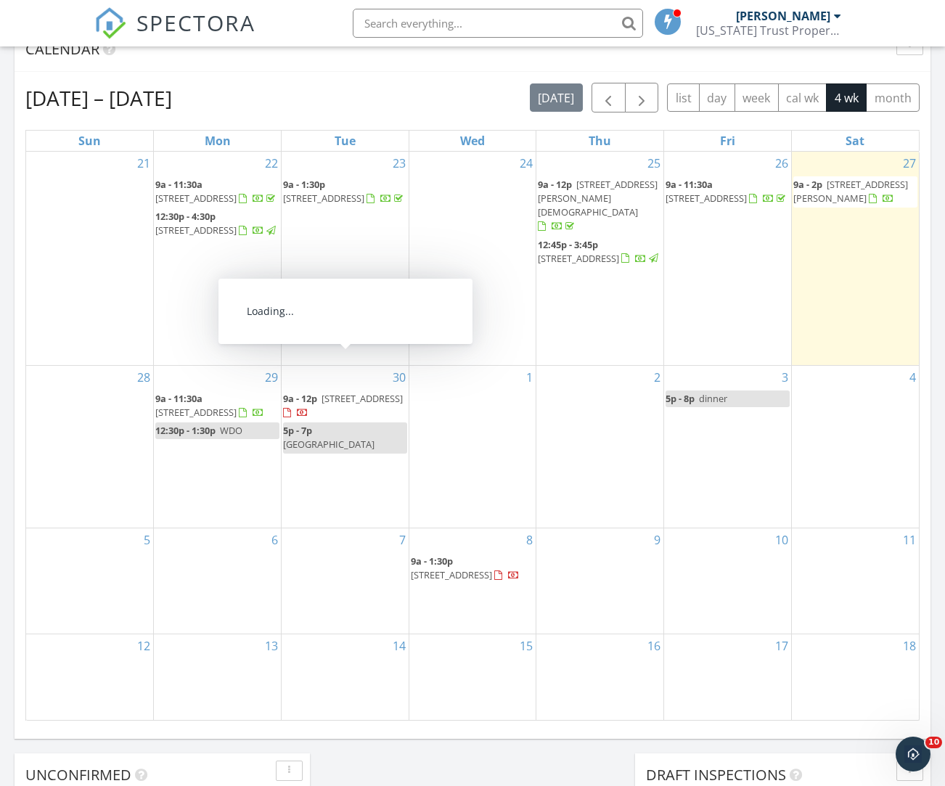
scroll to position [620, 0]
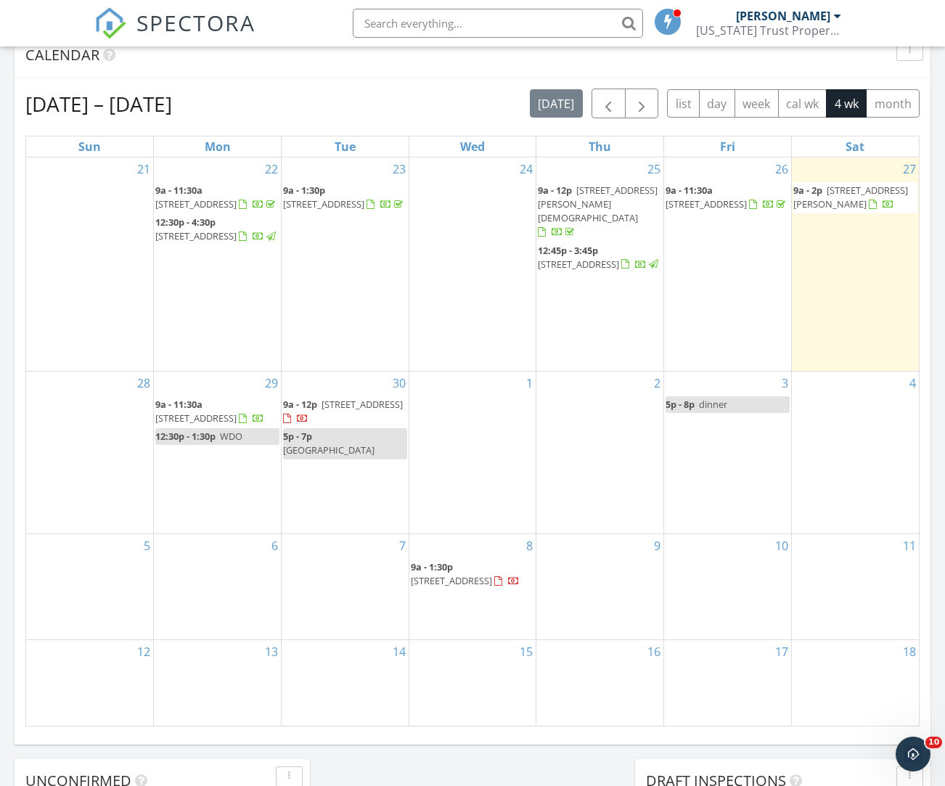
click at [854, 184] on span "[STREET_ADDRESS][PERSON_NAME]" at bounding box center [850, 197] width 115 height 27
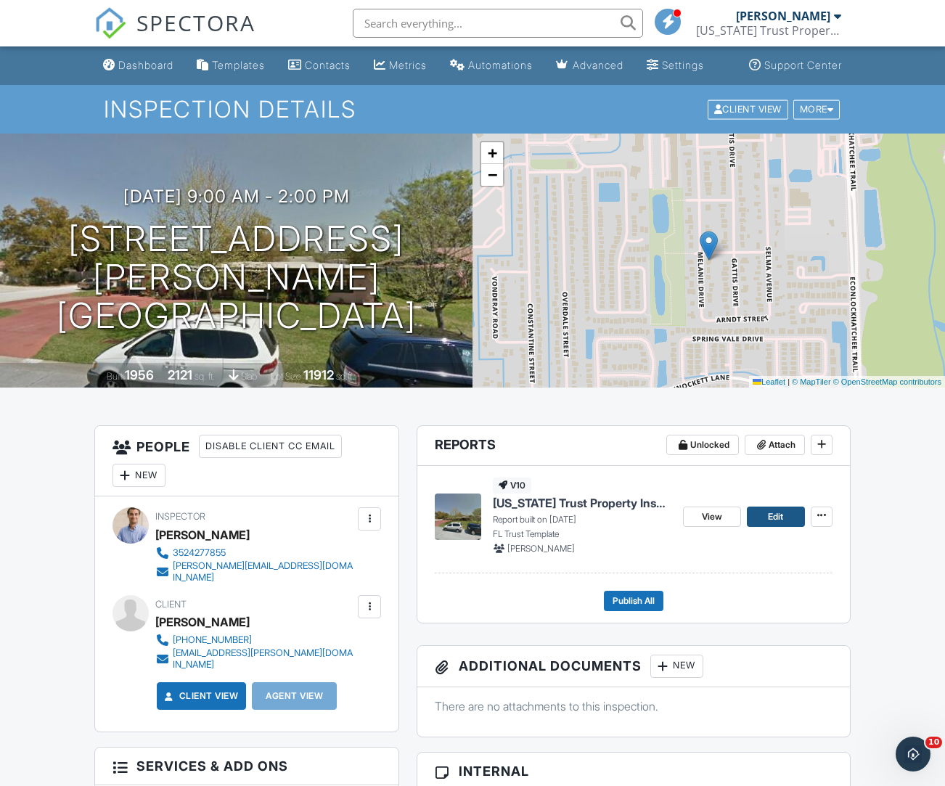
click at [769, 524] on span "Edit" at bounding box center [775, 517] width 15 height 15
